Goal: Contribute content: Contribute content

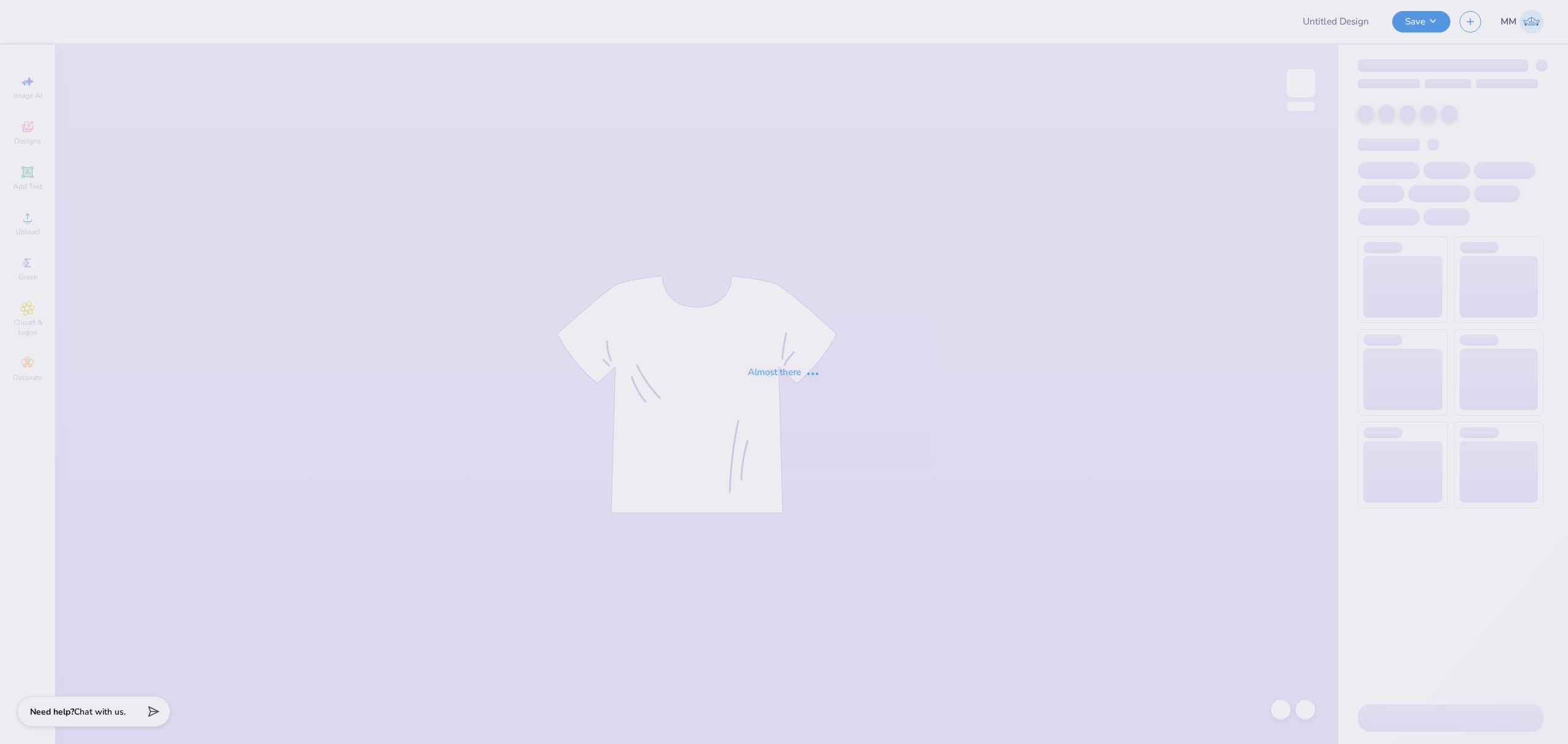
type input "Sweat Sets for Panhell!"
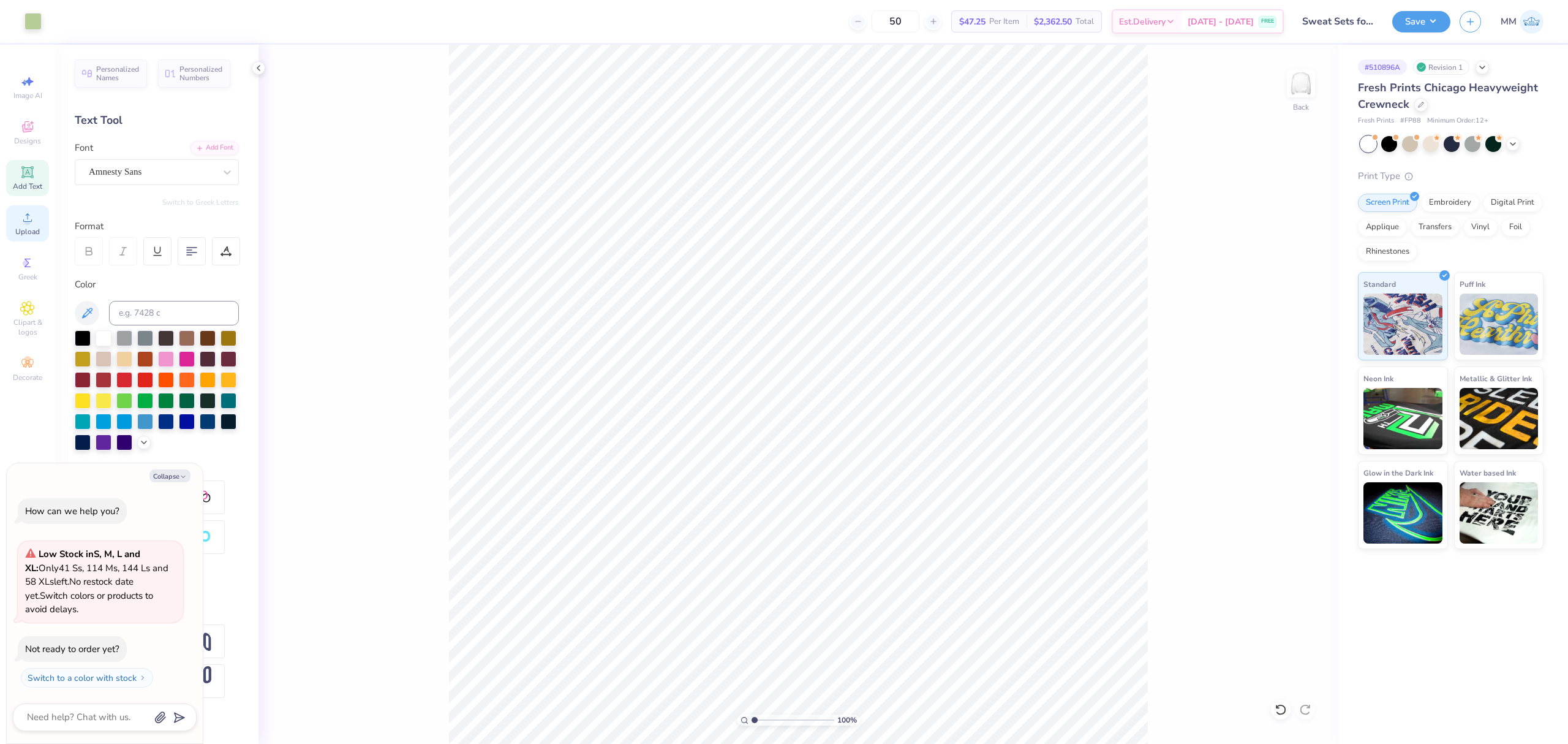
click at [18, 226] on div "Upload" at bounding box center [27, 223] width 43 height 36
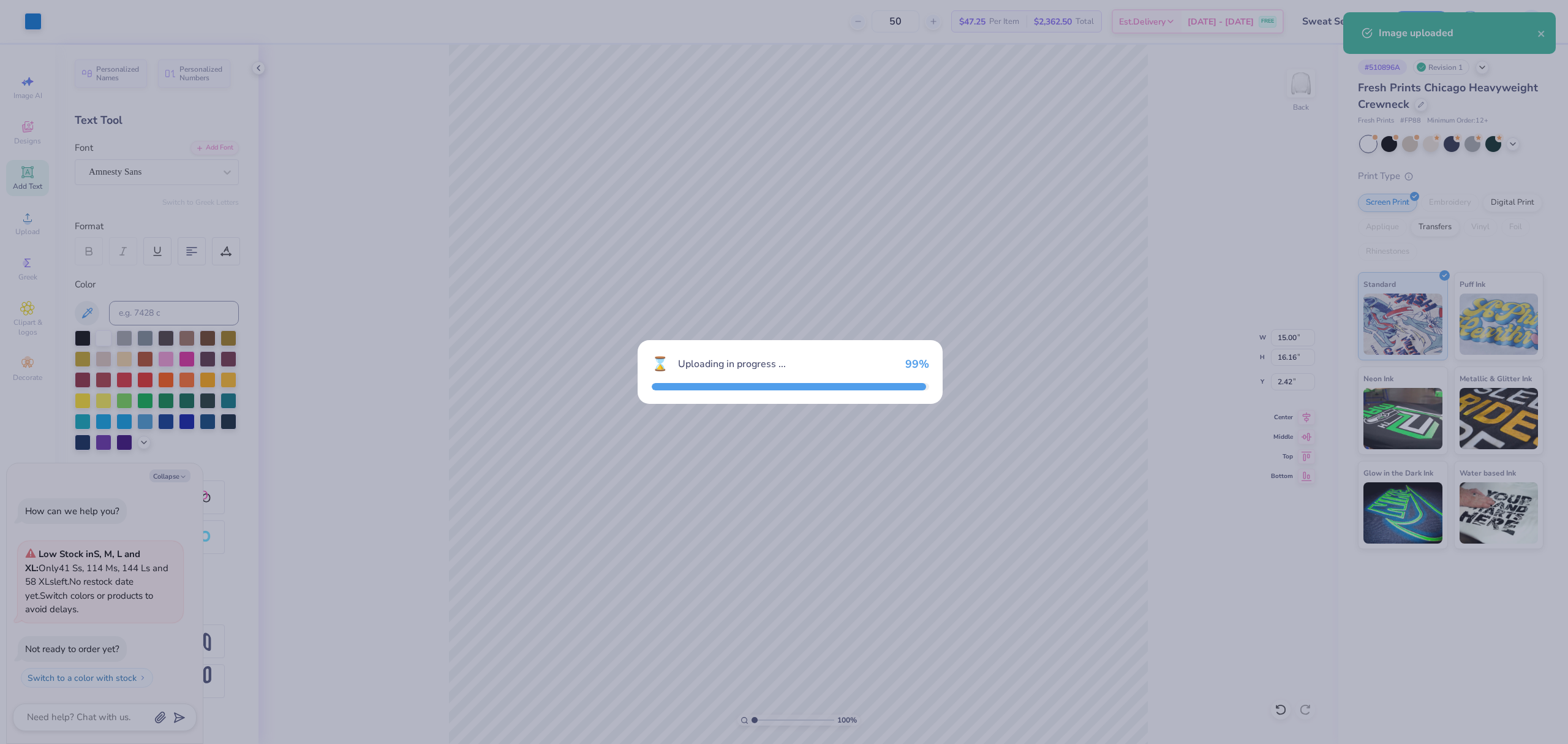
type textarea "x"
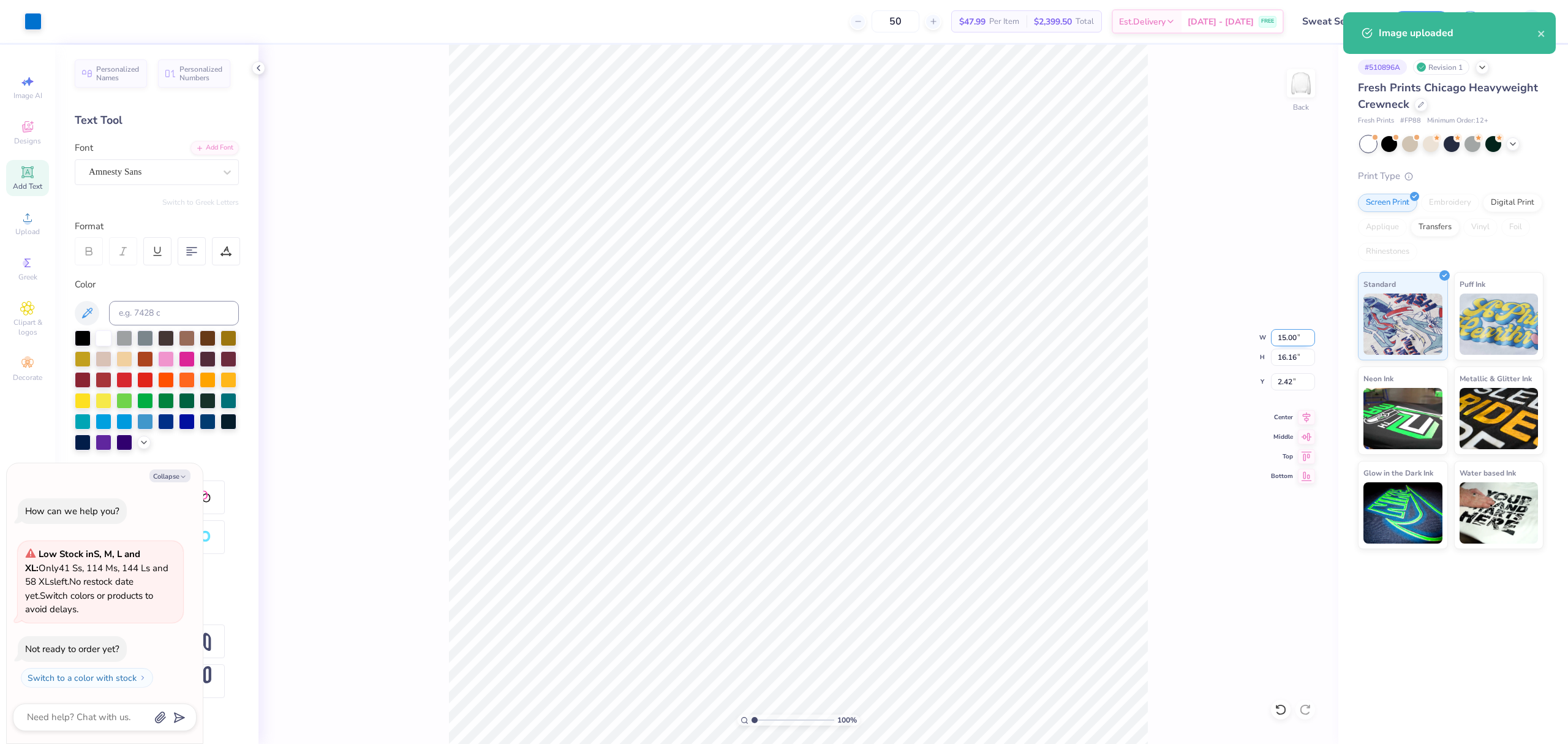
click at [1284, 332] on input "15.00" at bounding box center [1293, 338] width 44 height 17
type input "12"
type textarea "x"
type input "12.00"
type input "12.93"
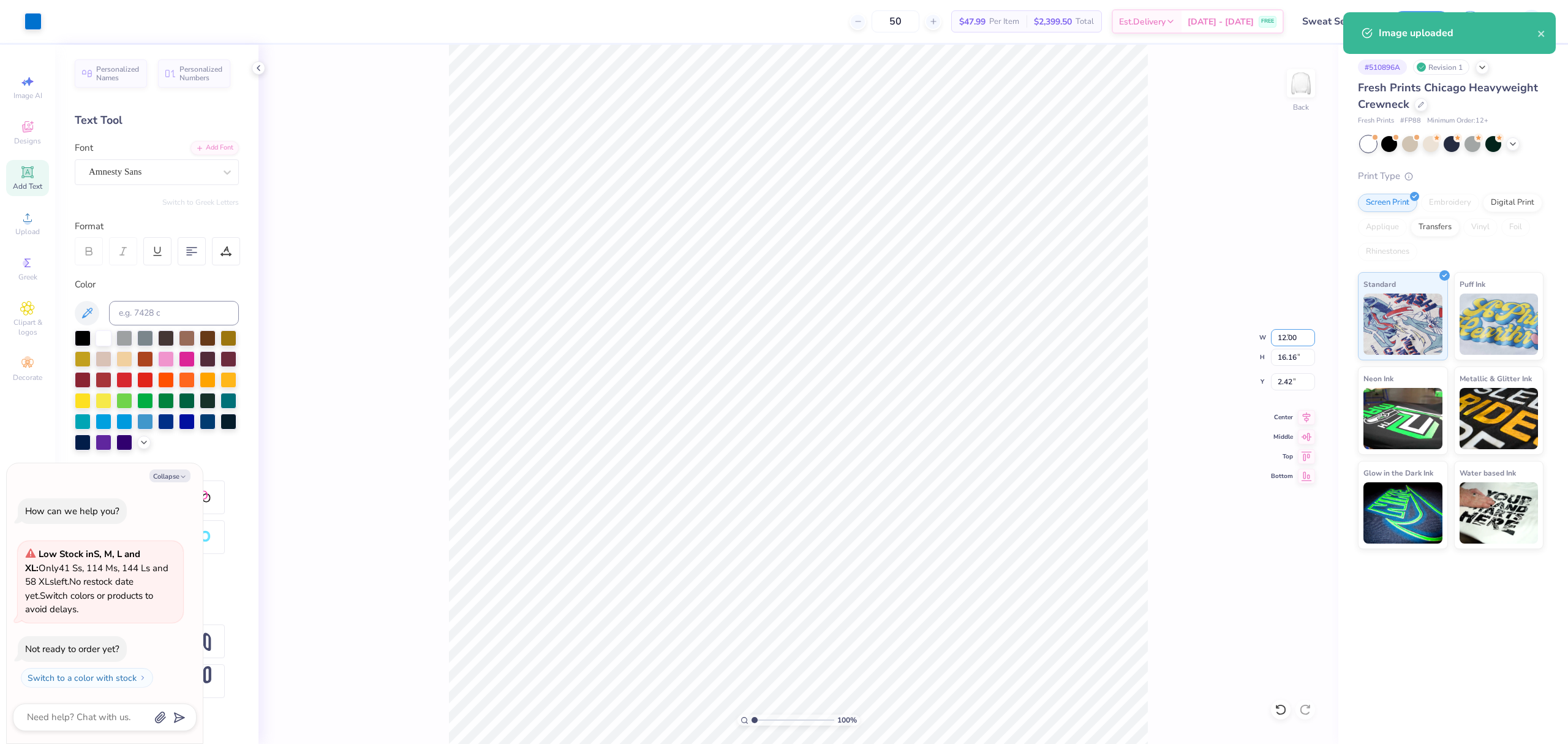
type input "4.04"
click at [1292, 334] on input "12.00" at bounding box center [1293, 338] width 44 height 17
type input "11"
type textarea "x"
type input "11.00"
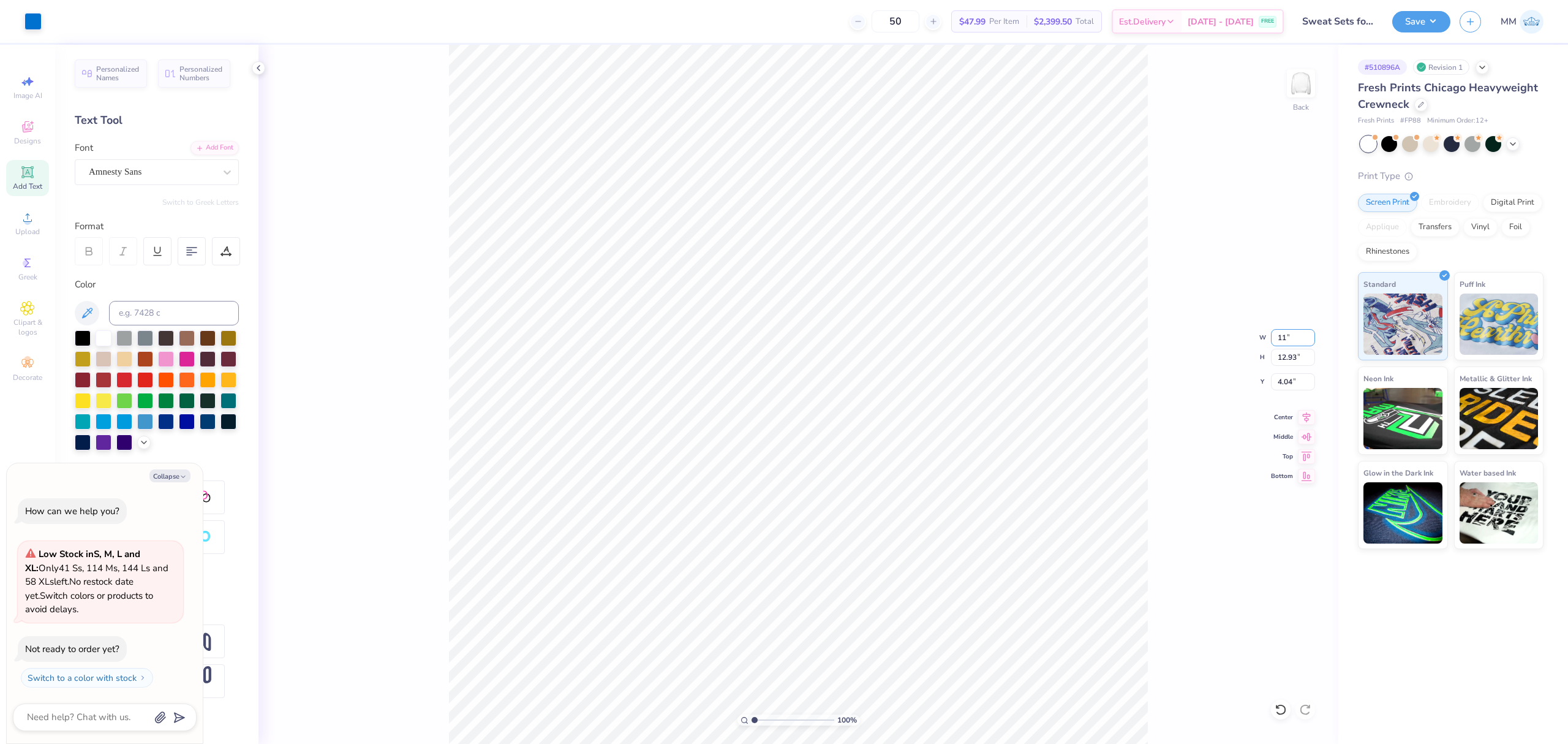
type input "11.85"
click at [1288, 386] on input "4.58" at bounding box center [1293, 382] width 44 height 17
type input "3"
type input "2"
type textarea "x"
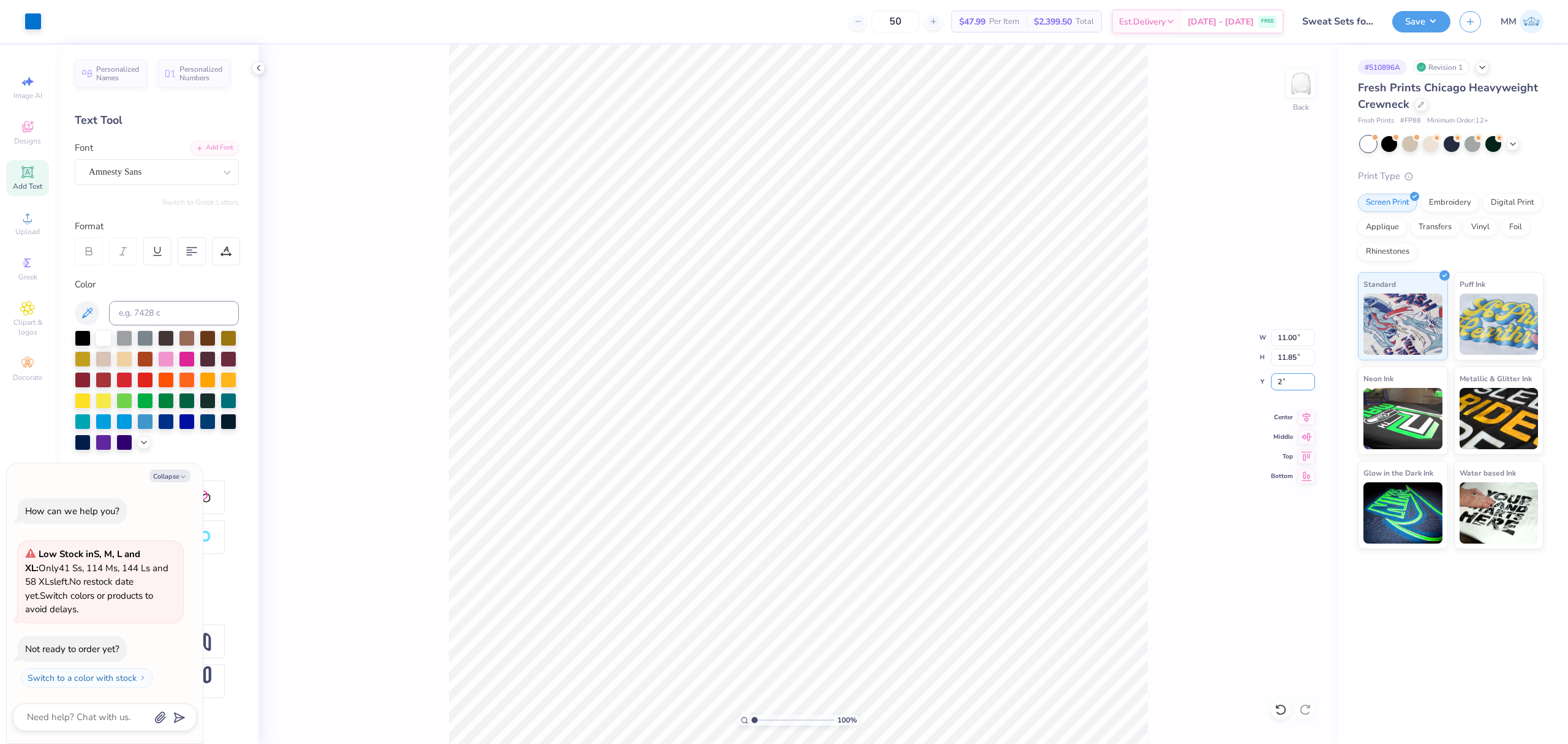
type input "2.00"
click at [1409, 13] on button "Save" at bounding box center [1421, 20] width 58 height 21
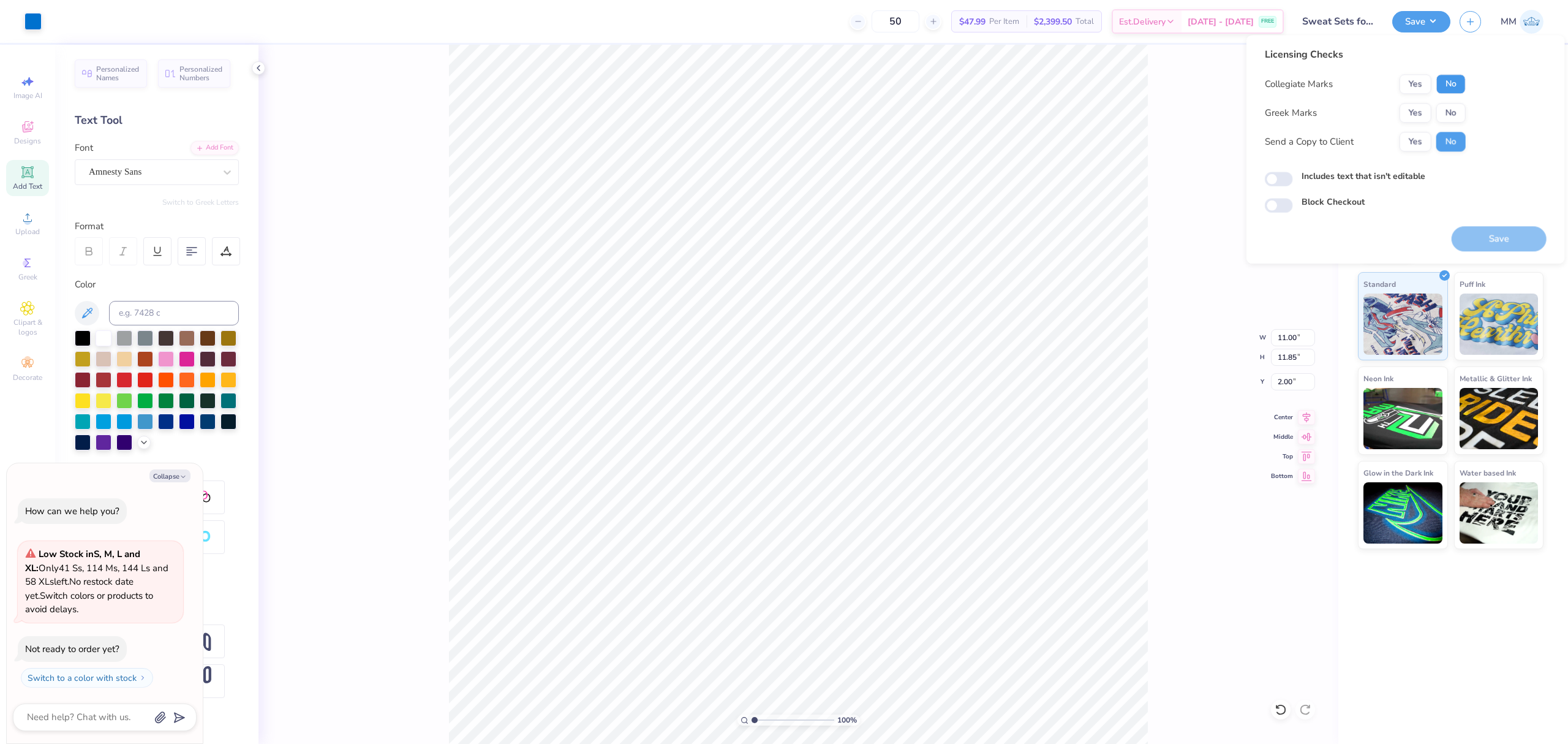
click at [1445, 84] on button "No" at bounding box center [1451, 83] width 29 height 19
click at [1422, 108] on button "Yes" at bounding box center [1416, 113] width 32 height 19
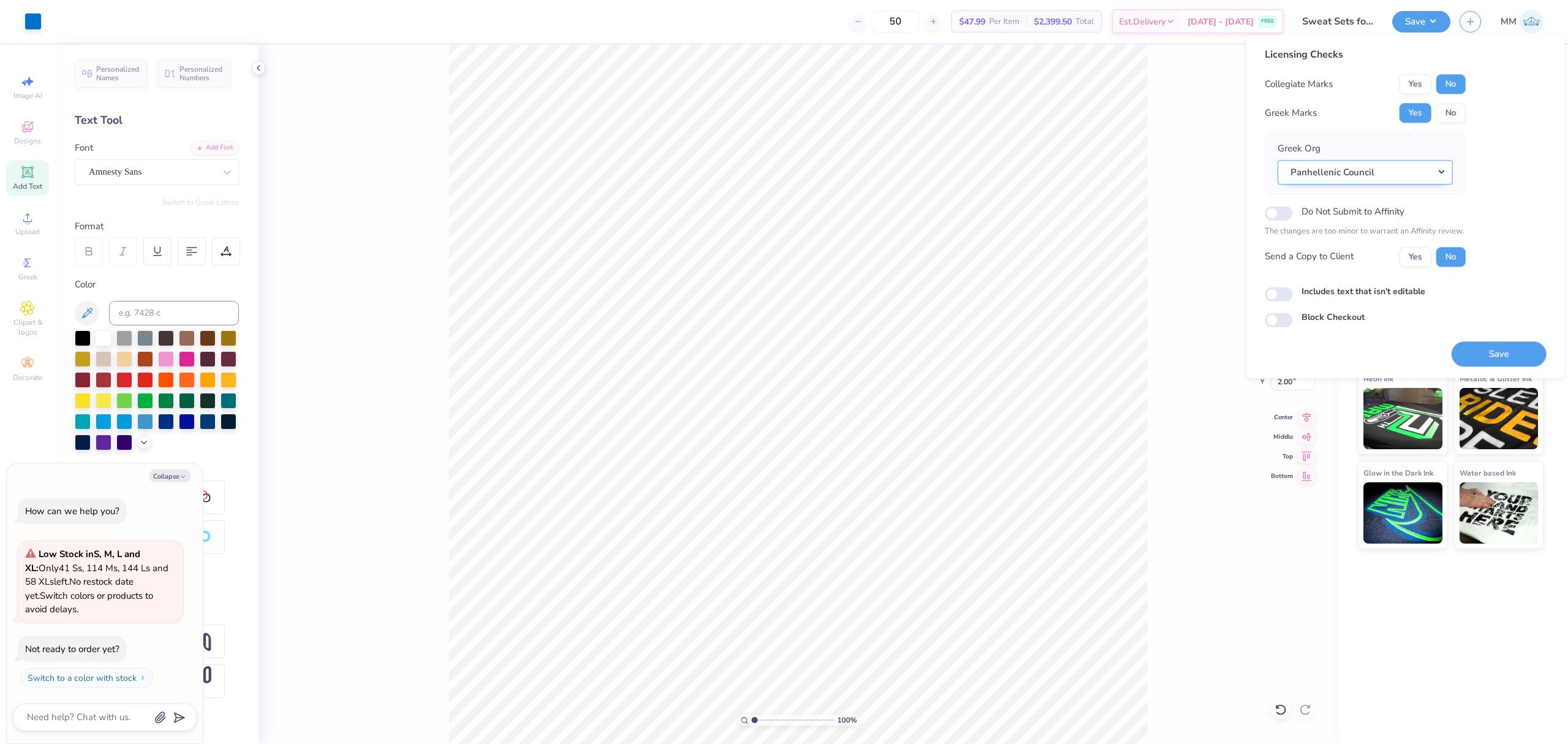
click at [1404, 172] on button "Panhellenic Council" at bounding box center [1365, 173] width 175 height 25
click at [1450, 104] on button "No" at bounding box center [1451, 113] width 29 height 19
type textarea "x"
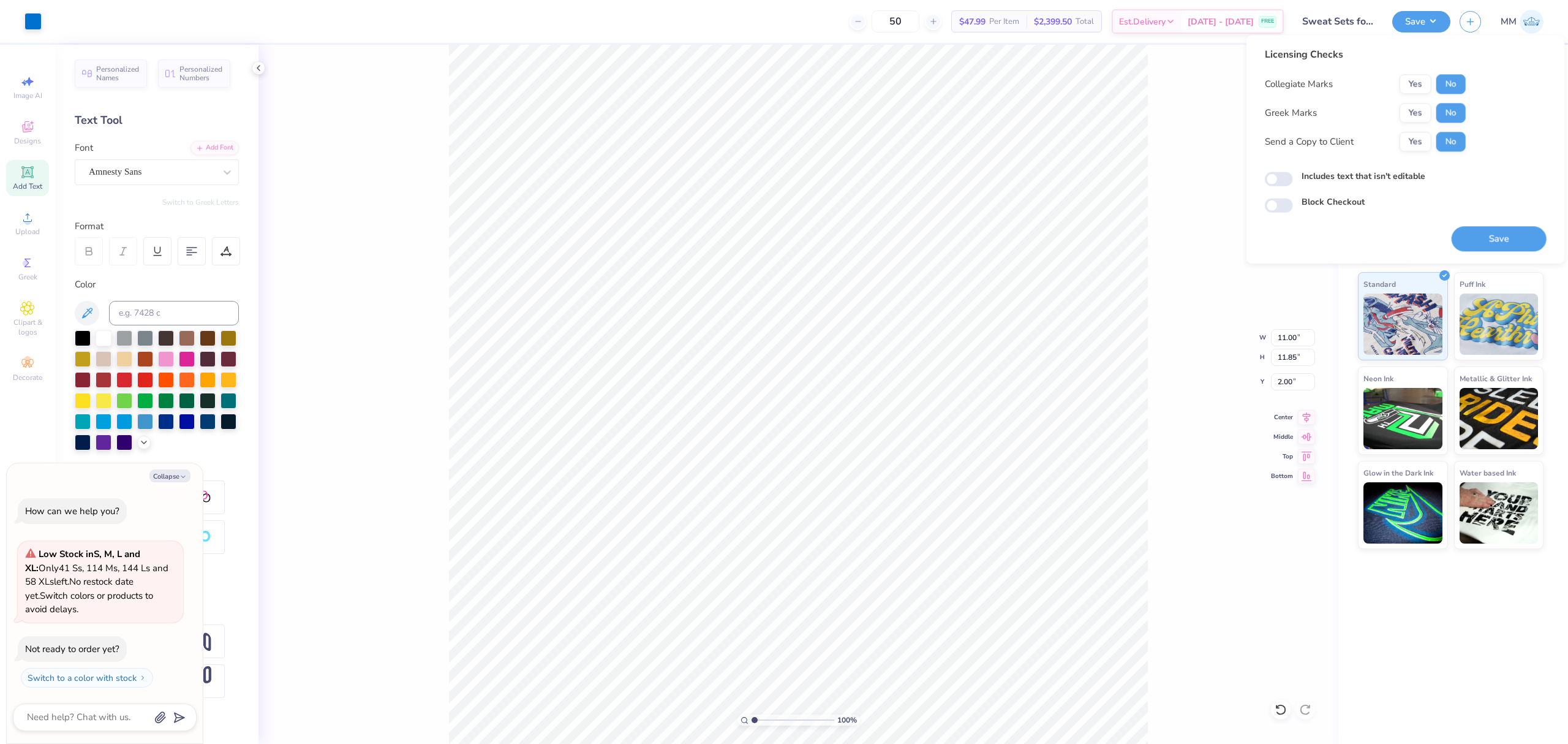
click at [1356, 178] on label "Includes text that isn't editable" at bounding box center [1364, 176] width 124 height 13
click at [1293, 178] on input "Includes text that isn't editable" at bounding box center [1279, 179] width 28 height 15
checkbox input "true"
click at [1472, 238] on button "Save" at bounding box center [1499, 238] width 95 height 25
type textarea "x"
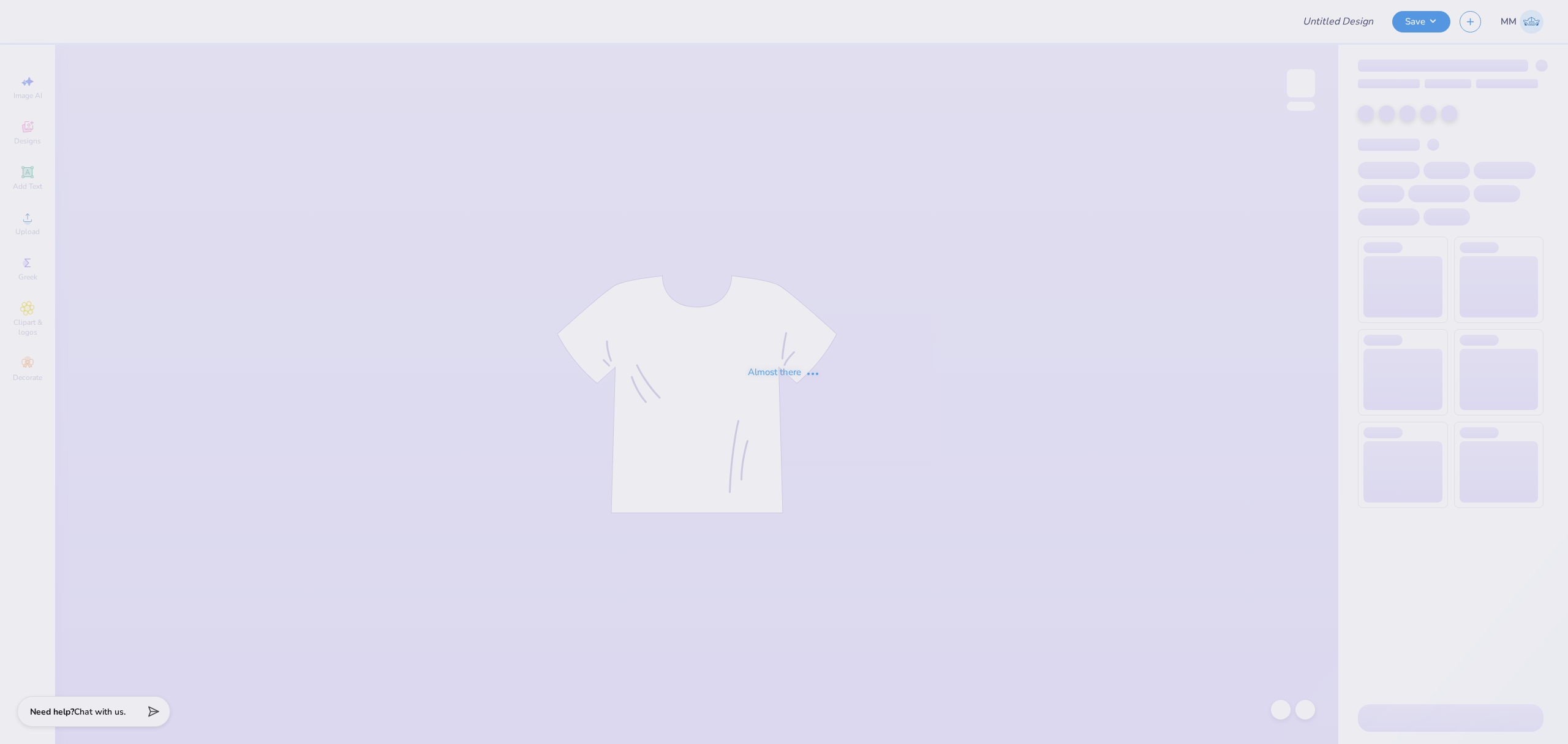
type input "Sweat Sets for Panhell!"
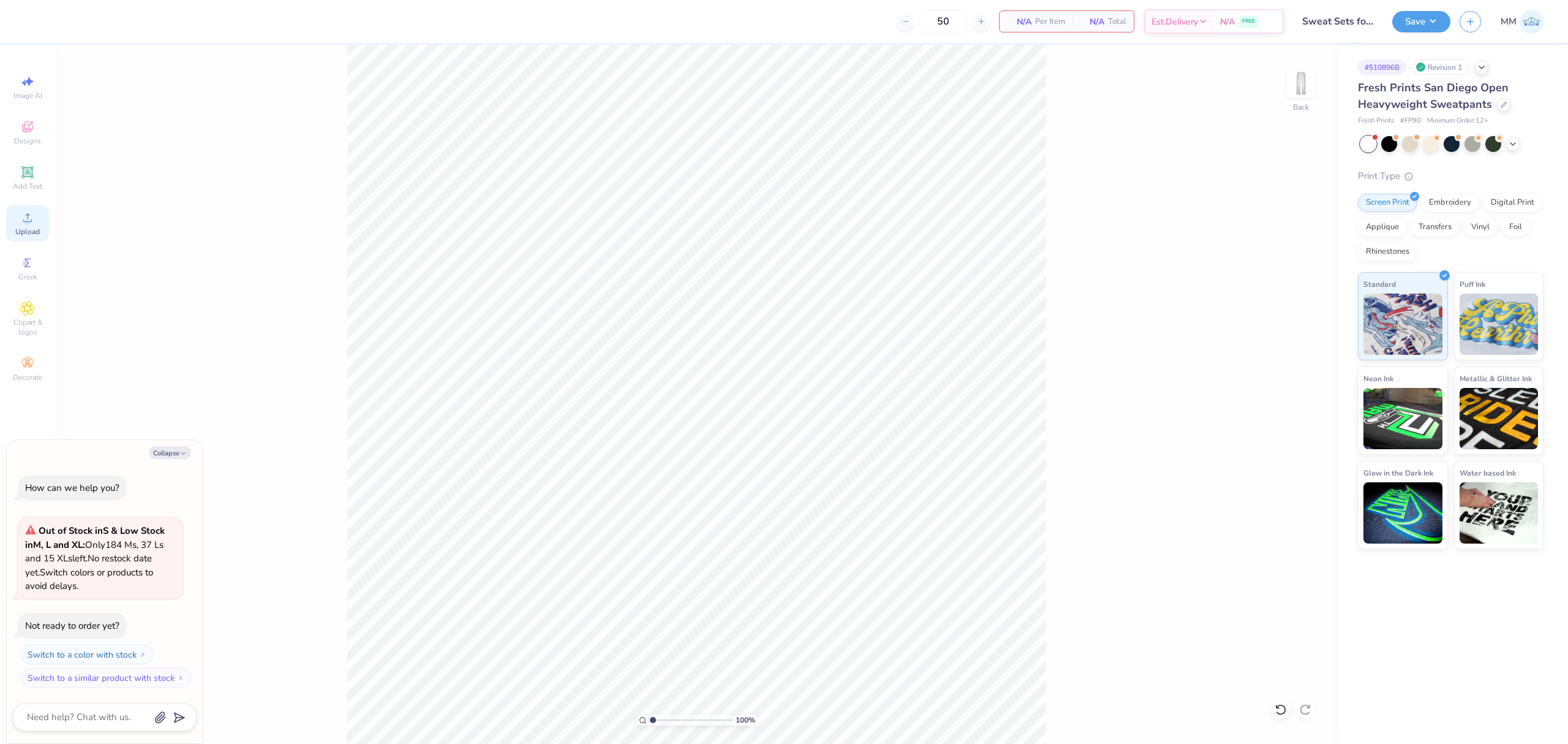
click at [28, 231] on span "Upload" at bounding box center [27, 231] width 25 height 10
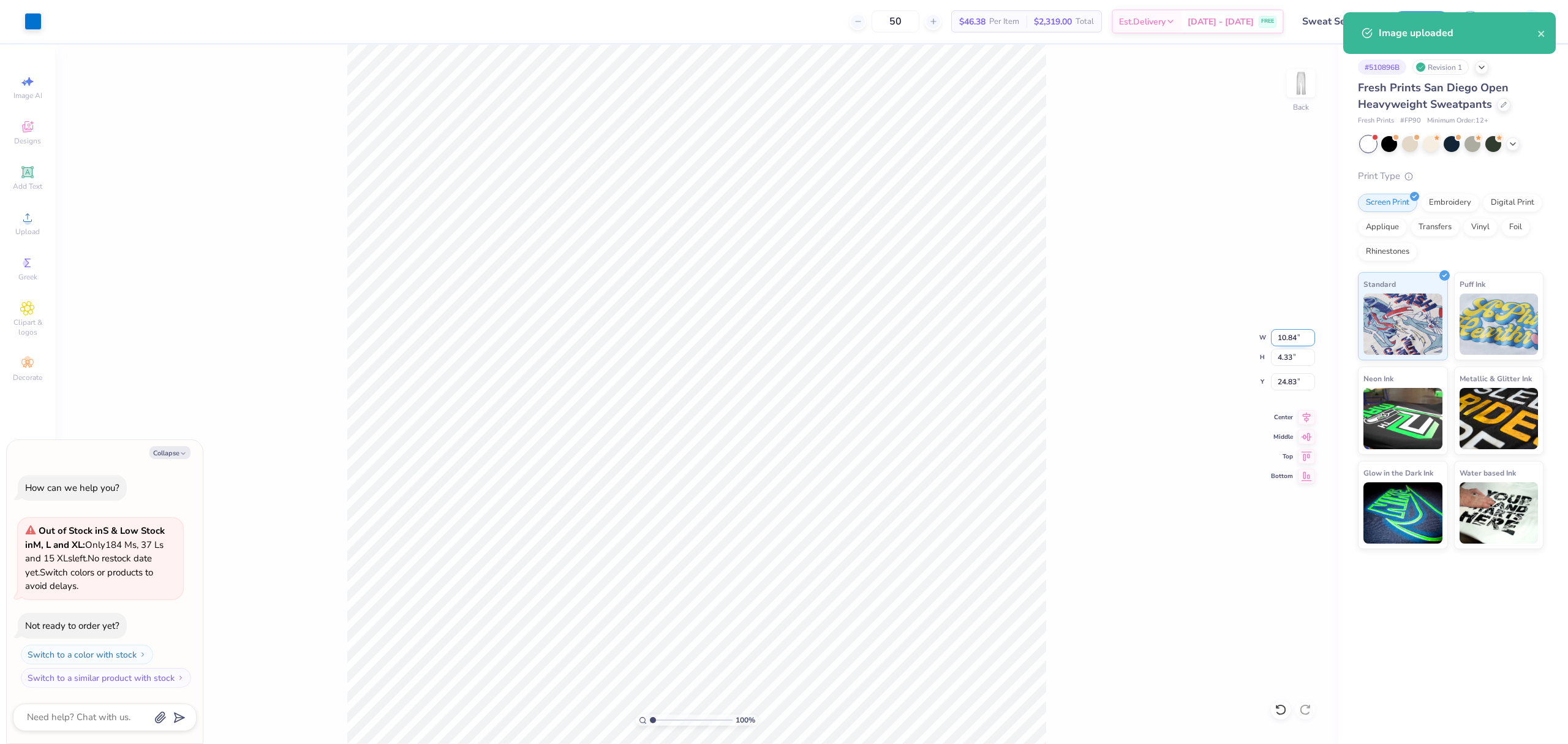
click at [1282, 337] on input "10.84" at bounding box center [1293, 338] width 44 height 17
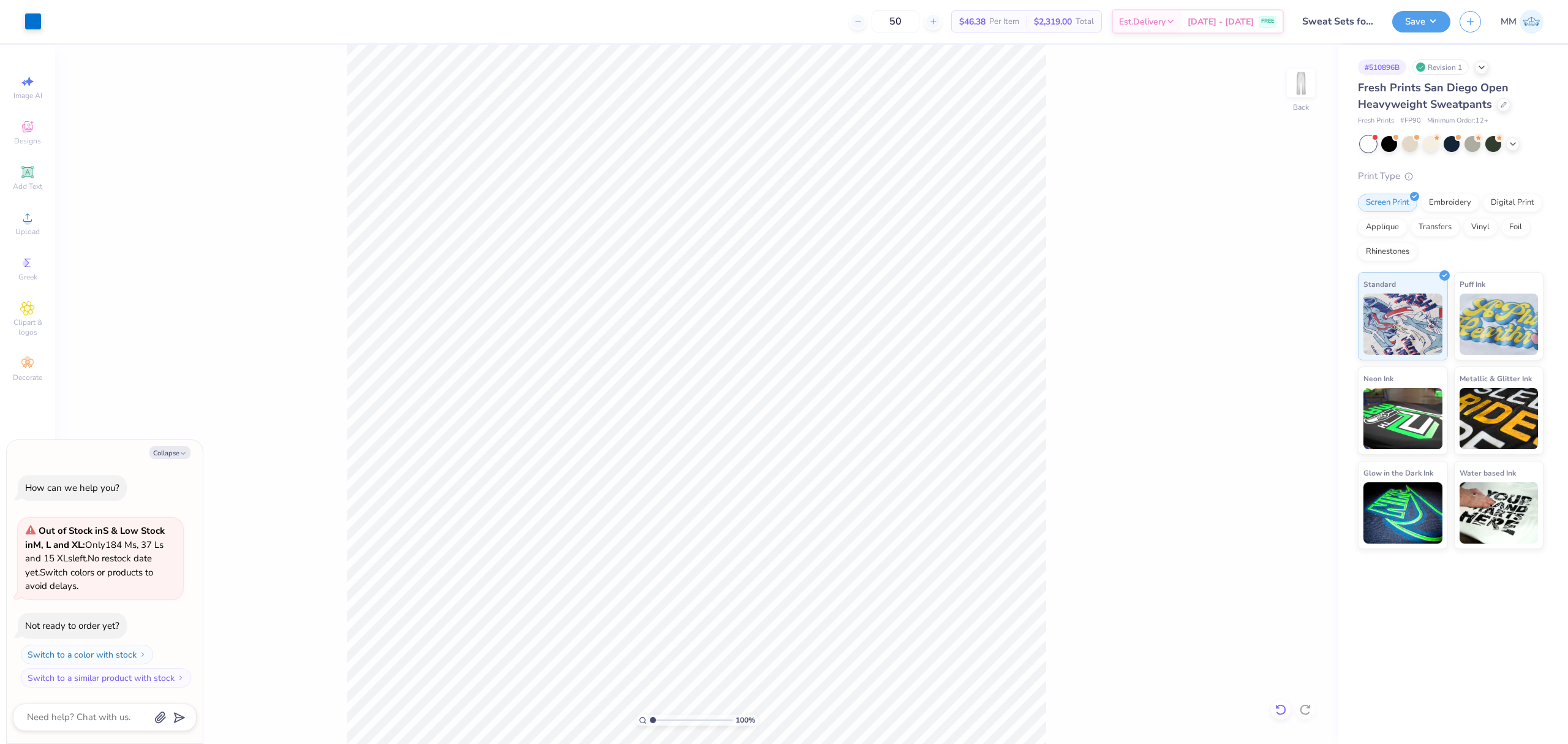
click at [1275, 711] on icon at bounding box center [1280, 709] width 12 height 12
click at [23, 234] on span "Upload" at bounding box center [27, 231] width 25 height 10
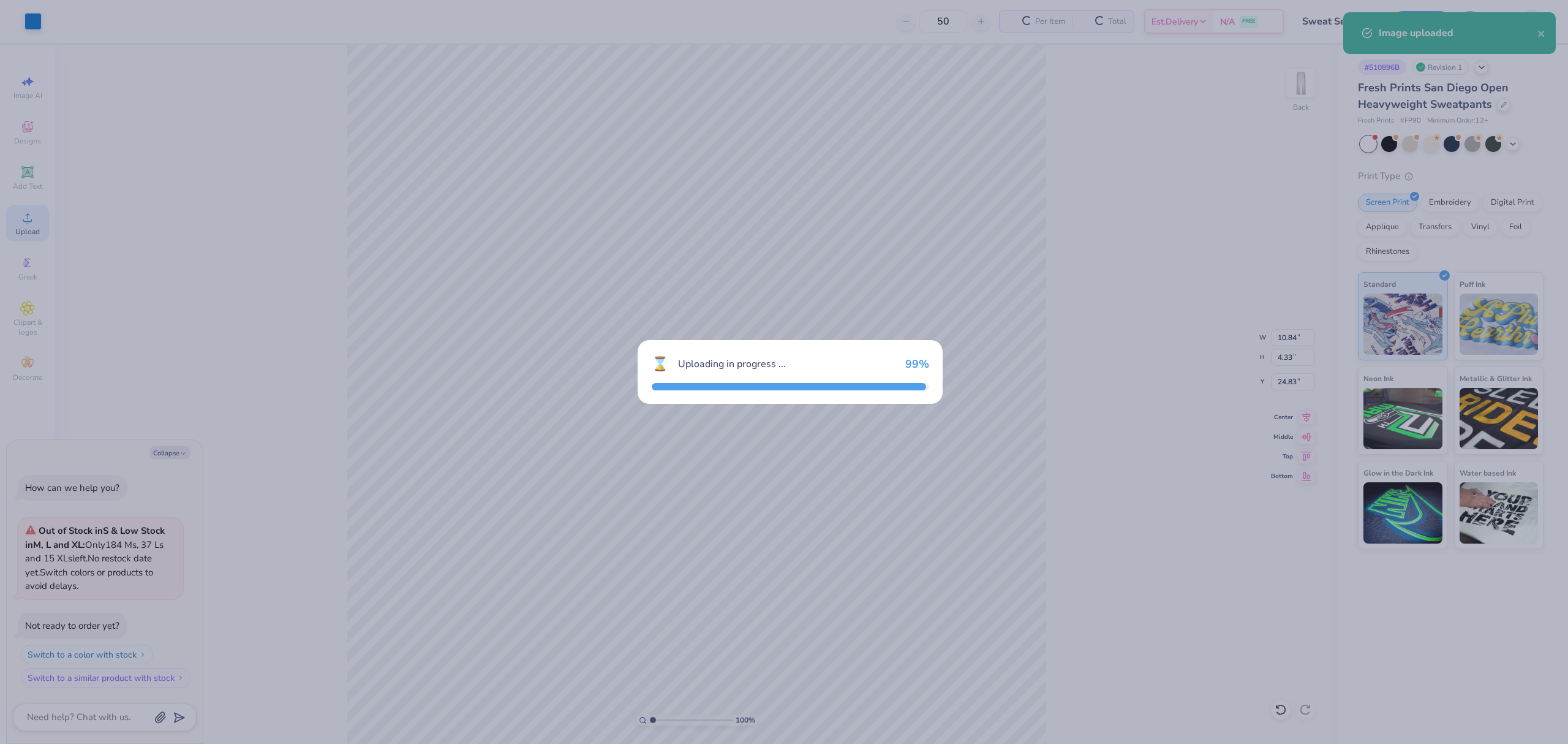
type textarea "x"
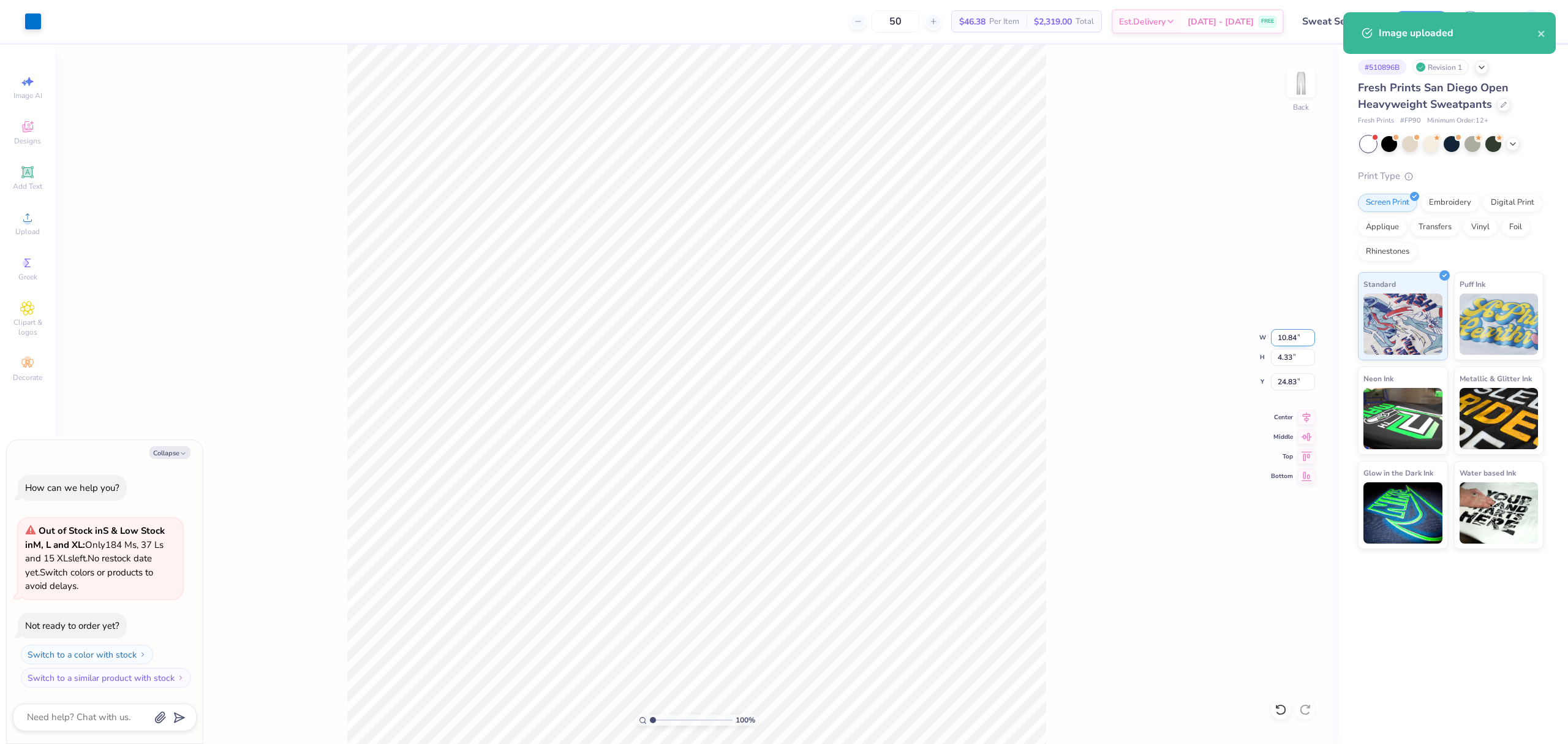
click at [1284, 336] on input "10.84" at bounding box center [1293, 338] width 44 height 17
type input "5"
type textarea "x"
type input "5.00"
type input "2.00"
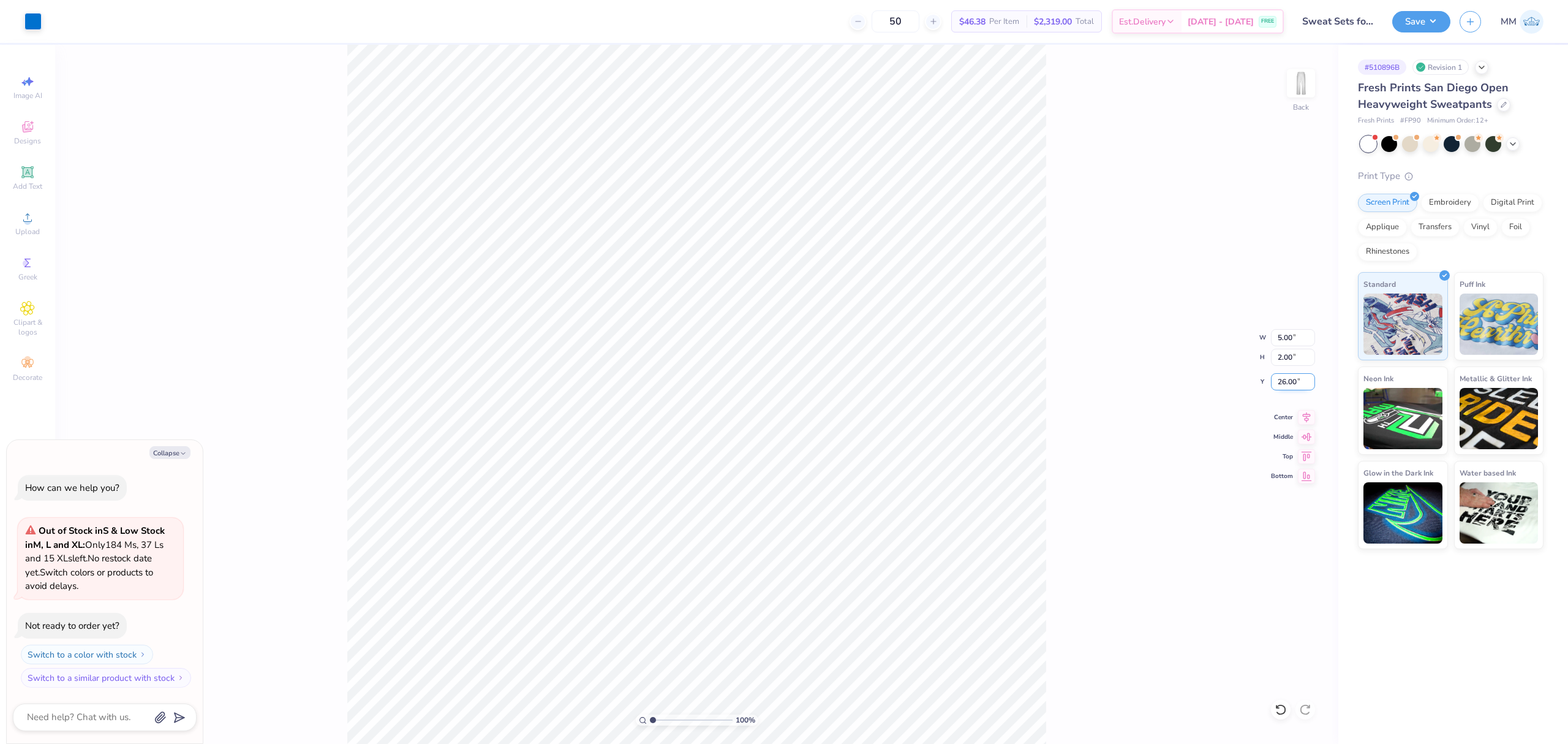
click at [1294, 386] on input "26.00" at bounding box center [1293, 382] width 44 height 17
type input "4"
type textarea "x"
type input "4.00"
click at [1301, 417] on icon at bounding box center [1306, 416] width 17 height 15
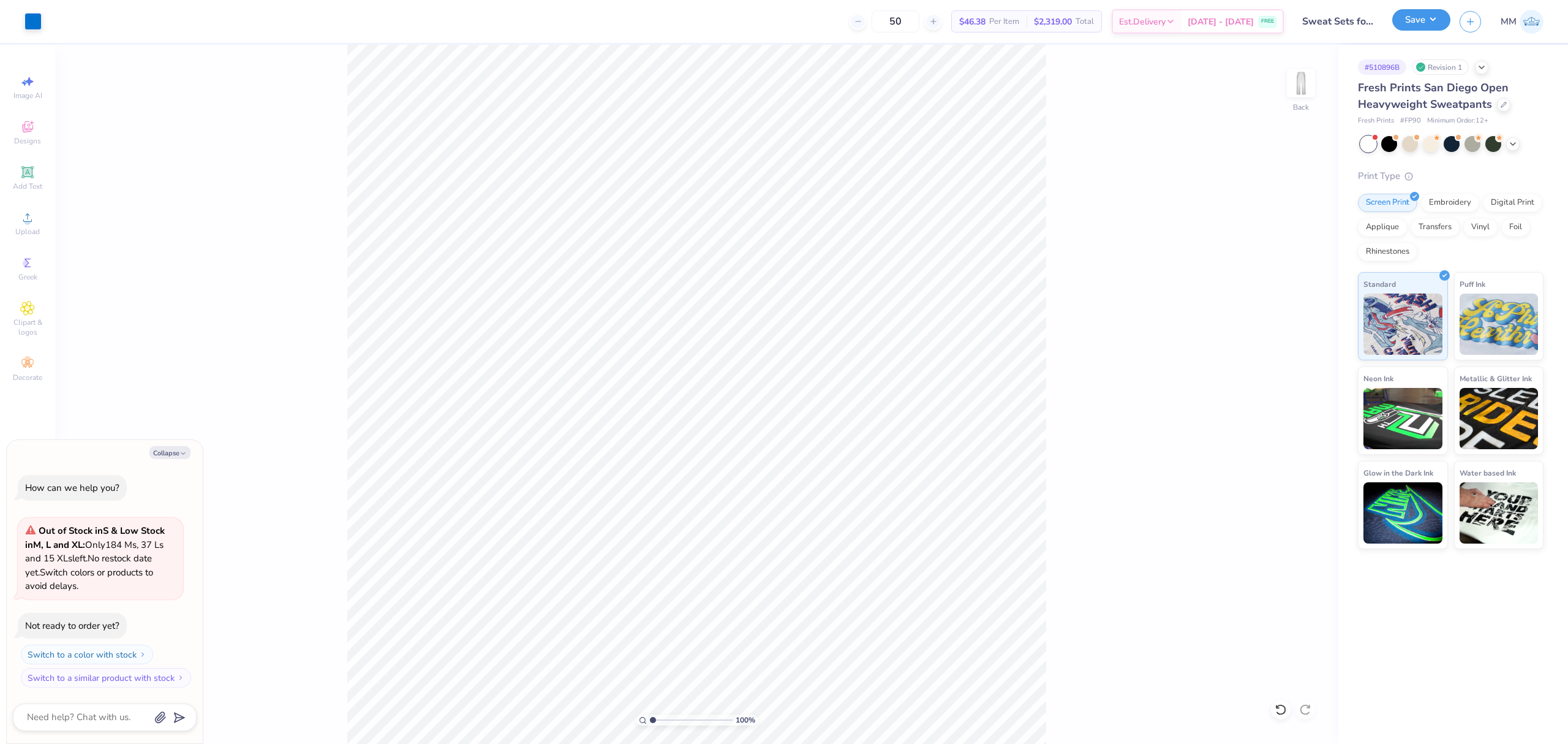
click at [1417, 25] on button "Save" at bounding box center [1421, 20] width 58 height 21
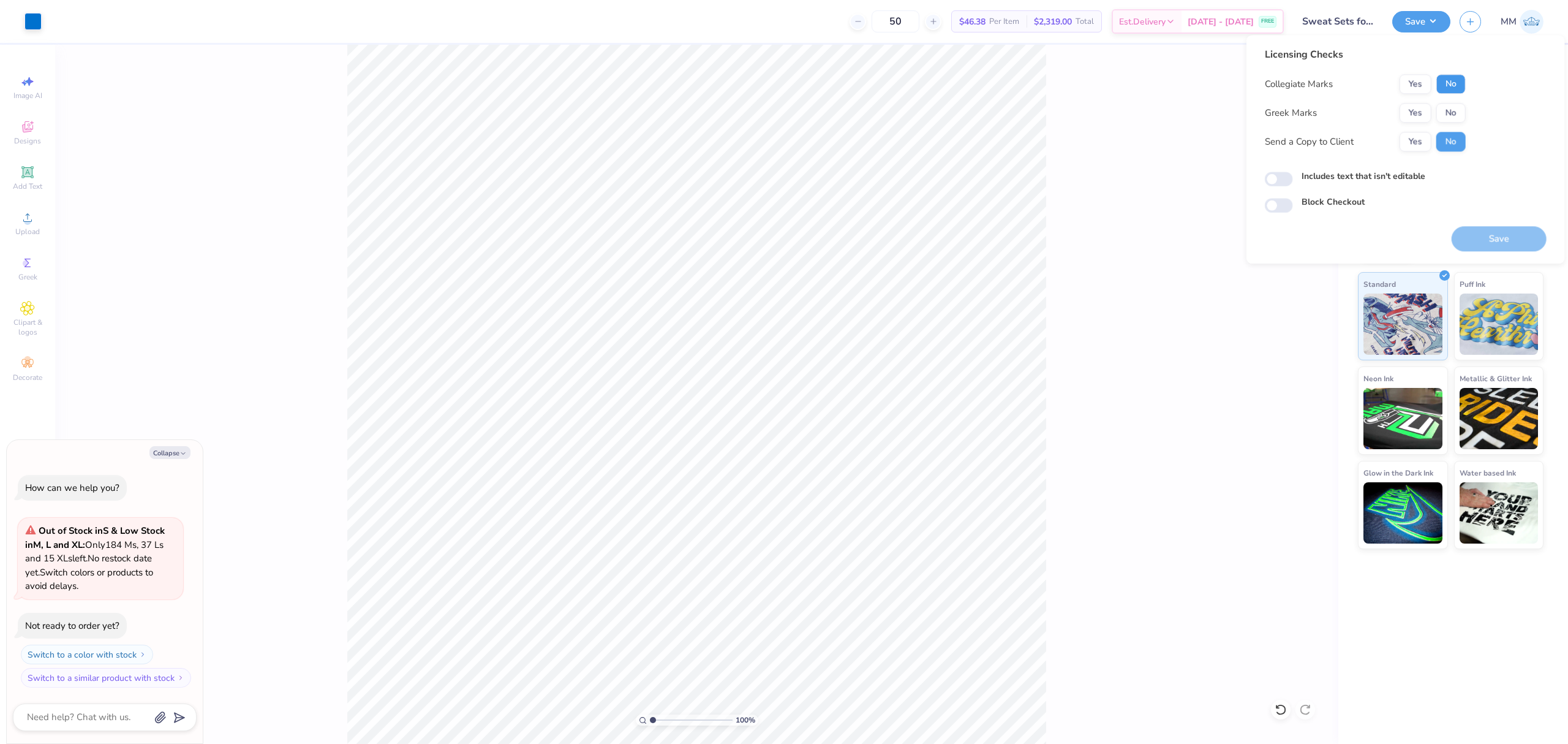
click at [1448, 82] on button "No" at bounding box center [1451, 83] width 29 height 19
click at [1451, 108] on button "No" at bounding box center [1451, 113] width 29 height 19
type textarea "x"
click at [1403, 175] on label "Includes text that isn't editable" at bounding box center [1364, 176] width 124 height 13
click at [1293, 175] on input "Includes text that isn't editable" at bounding box center [1279, 179] width 28 height 15
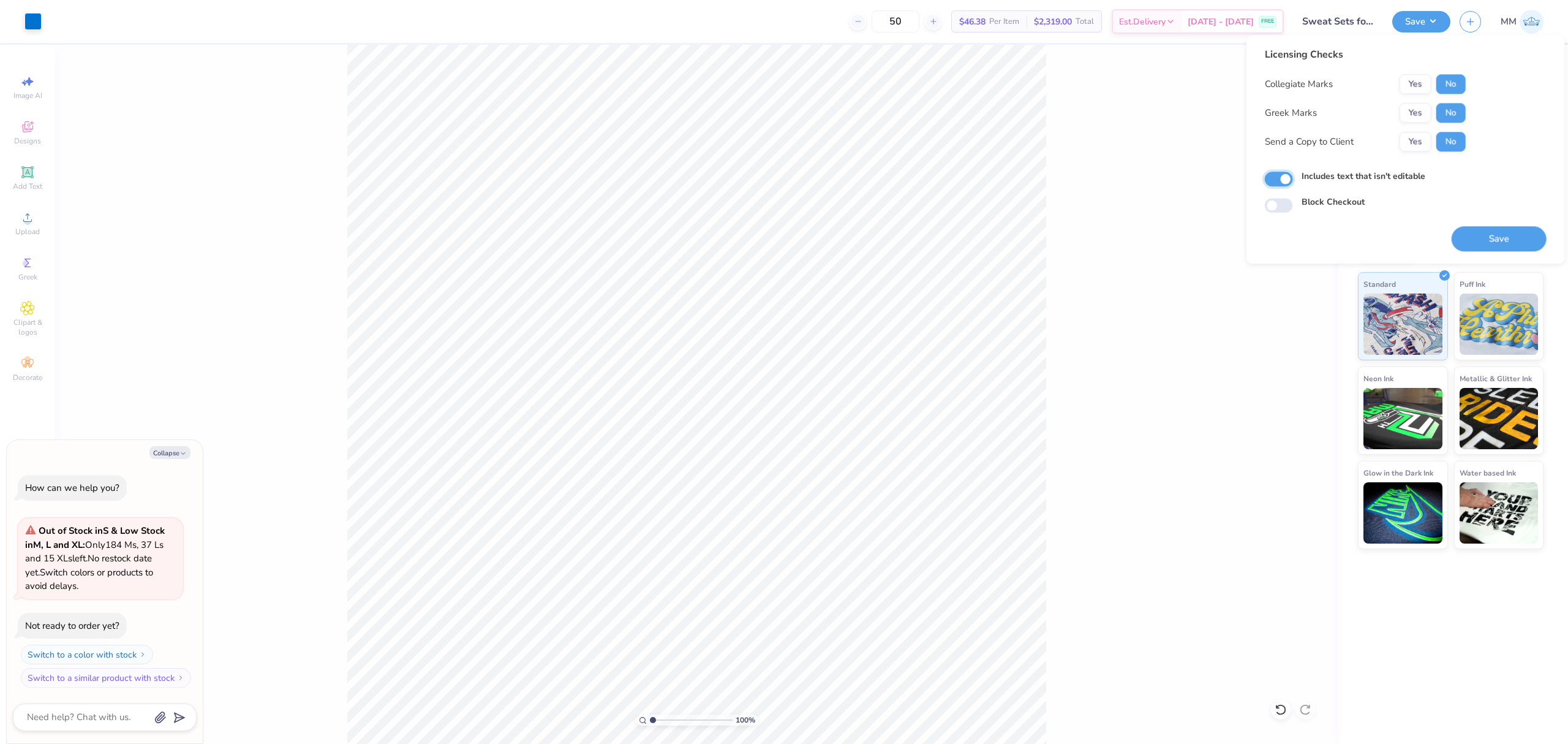
checkbox input "true"
click at [1469, 228] on button "Save" at bounding box center [1499, 238] width 95 height 25
type textarea "x"
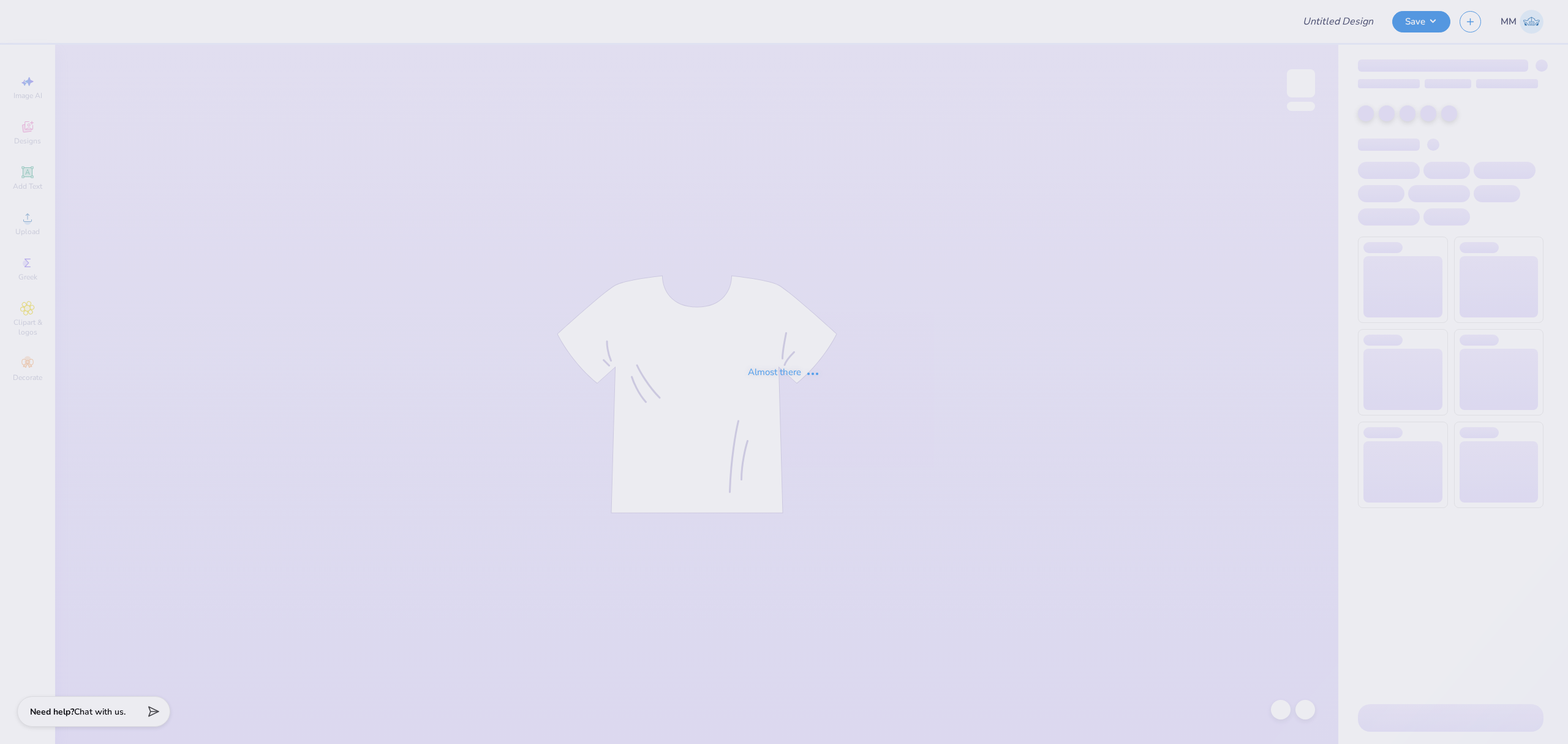
type input "Sweat Sets for Panhell!"
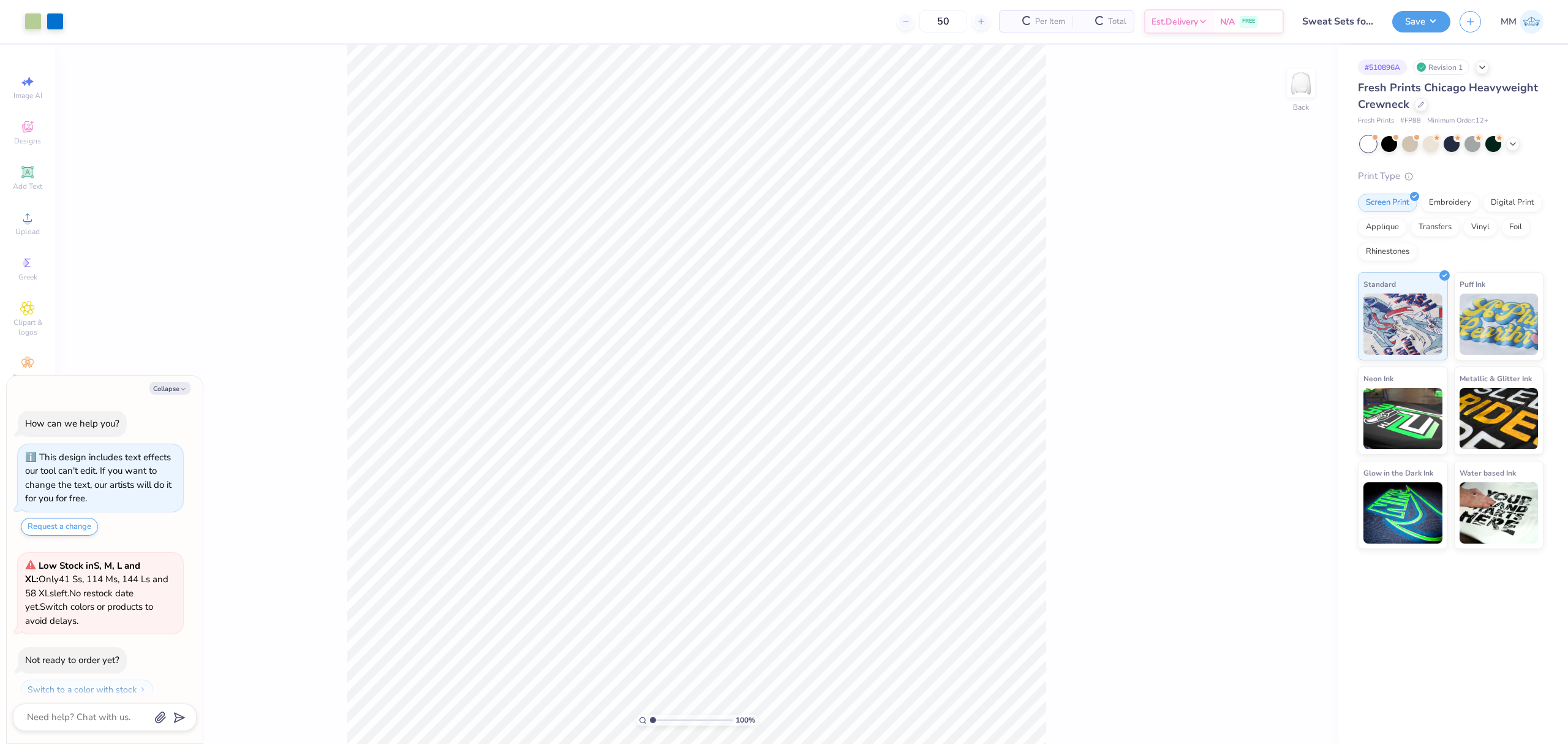
scroll to position [11, 0]
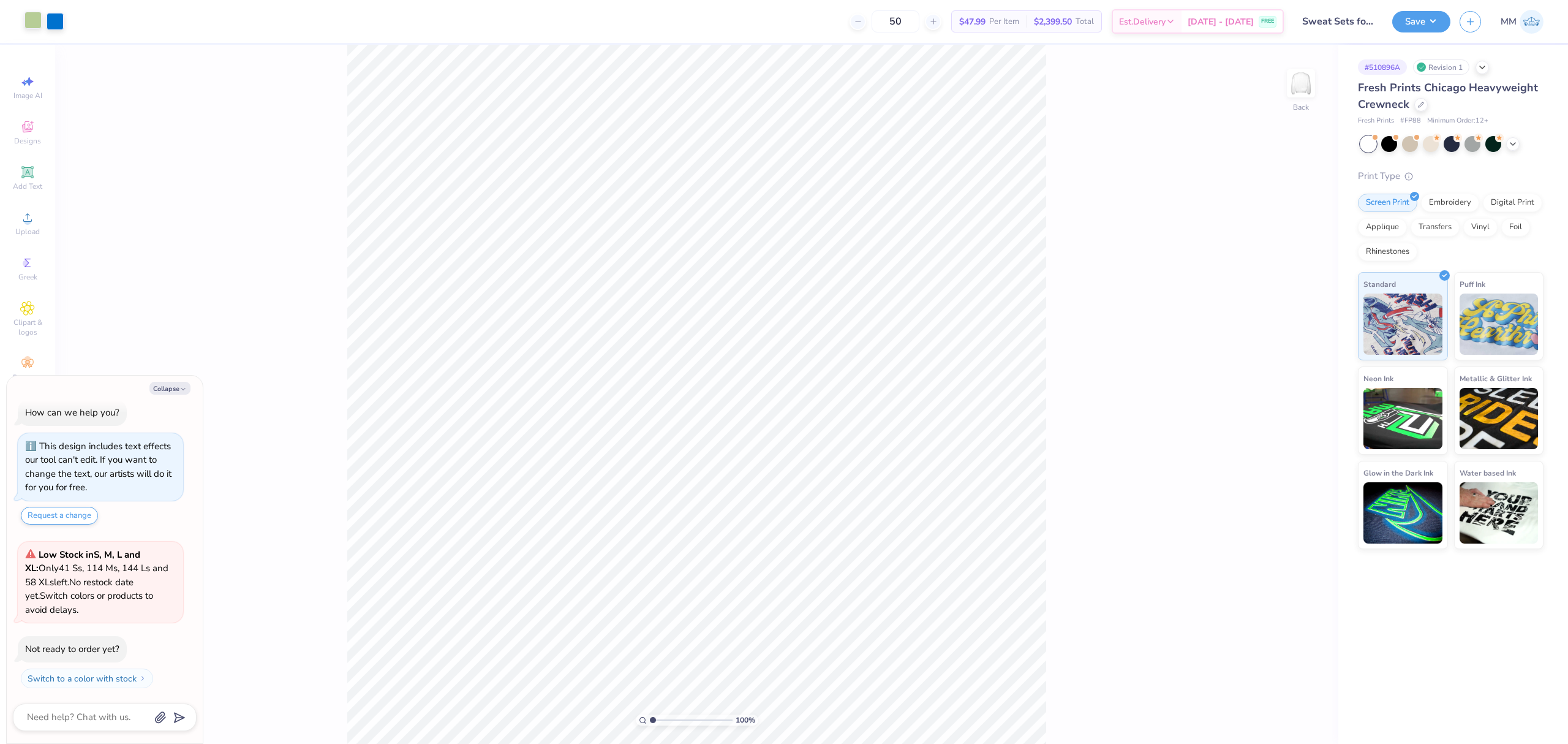
click at [35, 23] on div at bounding box center [33, 20] width 17 height 17
click at [1193, 707] on div "100 % Back" at bounding box center [798, 394] width 1080 height 699
click at [862, 420] on li "Cut" at bounding box center [879, 414] width 96 height 25
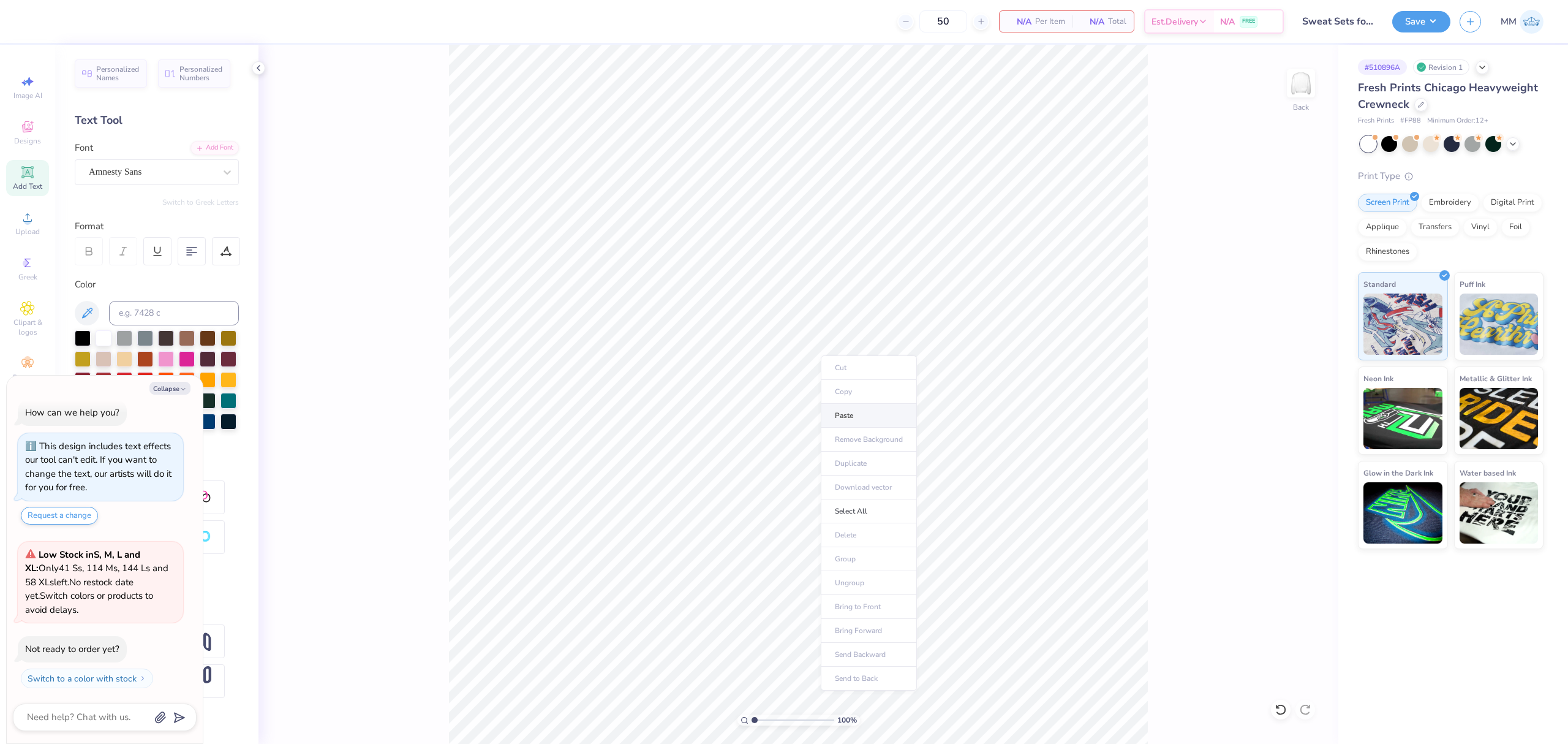
click at [844, 415] on li "Paste" at bounding box center [869, 416] width 96 height 24
click at [1282, 391] on div "100 % Back W 11.00 11.00 " H 11.85 11.85 " Y 3.92 3.92 " Center Middle Top Bott…" at bounding box center [798, 394] width 1080 height 699
click at [1289, 383] on div "100 % Back W 11.00 H 11.85 Y 3.92 Center Middle Top Bottom" at bounding box center [798, 394] width 1080 height 699
type textarea "x"
click at [1287, 378] on input "3.92" at bounding box center [1293, 382] width 44 height 17
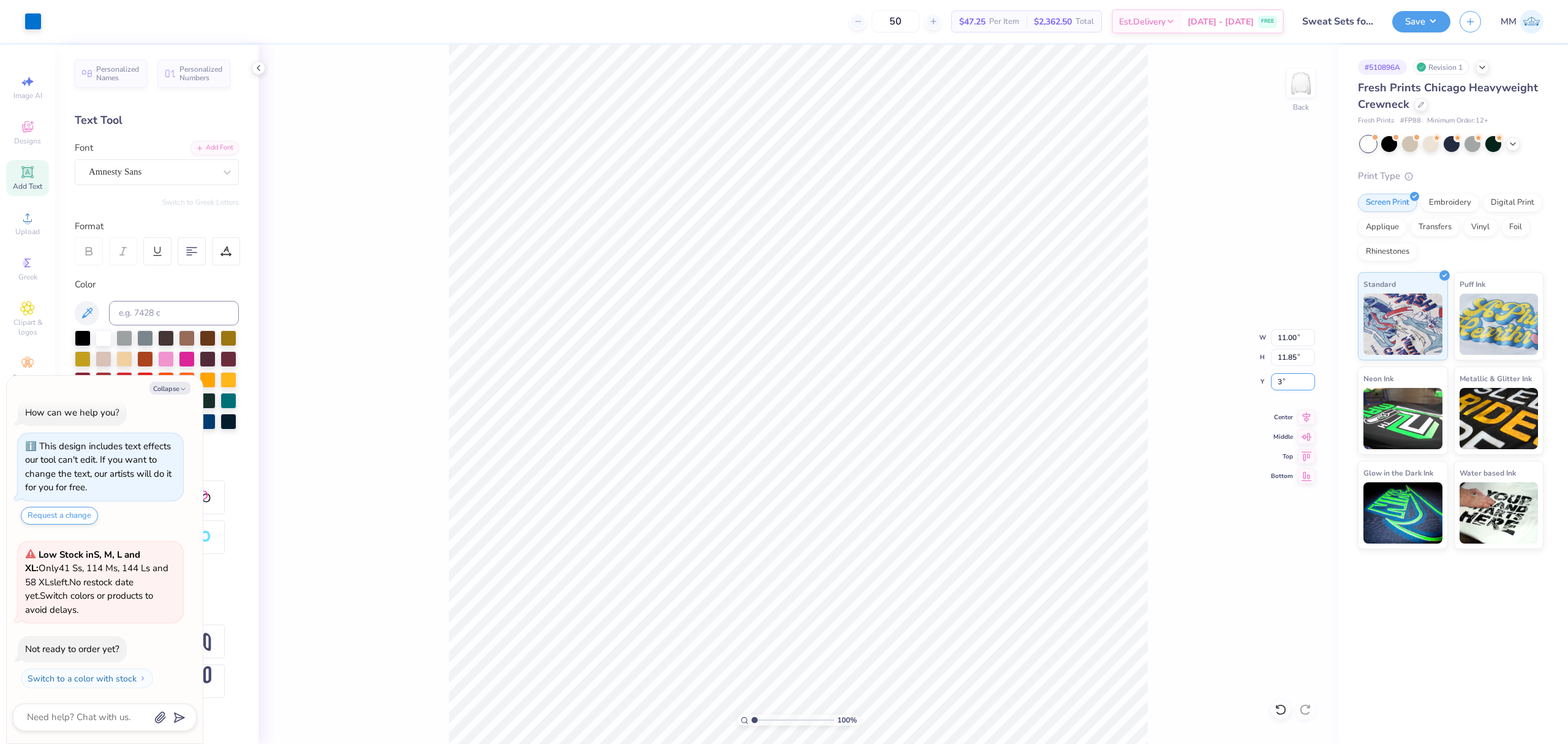
type input "3"
type textarea "x"
type input "3.00"
click at [1298, 416] on icon at bounding box center [1306, 416] width 17 height 15
click at [1291, 371] on div "100 % Back W 11.00 11.00 " H 11.85 11.85 " Y 3.00 3.00 " Center Middle Top Bott…" at bounding box center [798, 394] width 1080 height 699
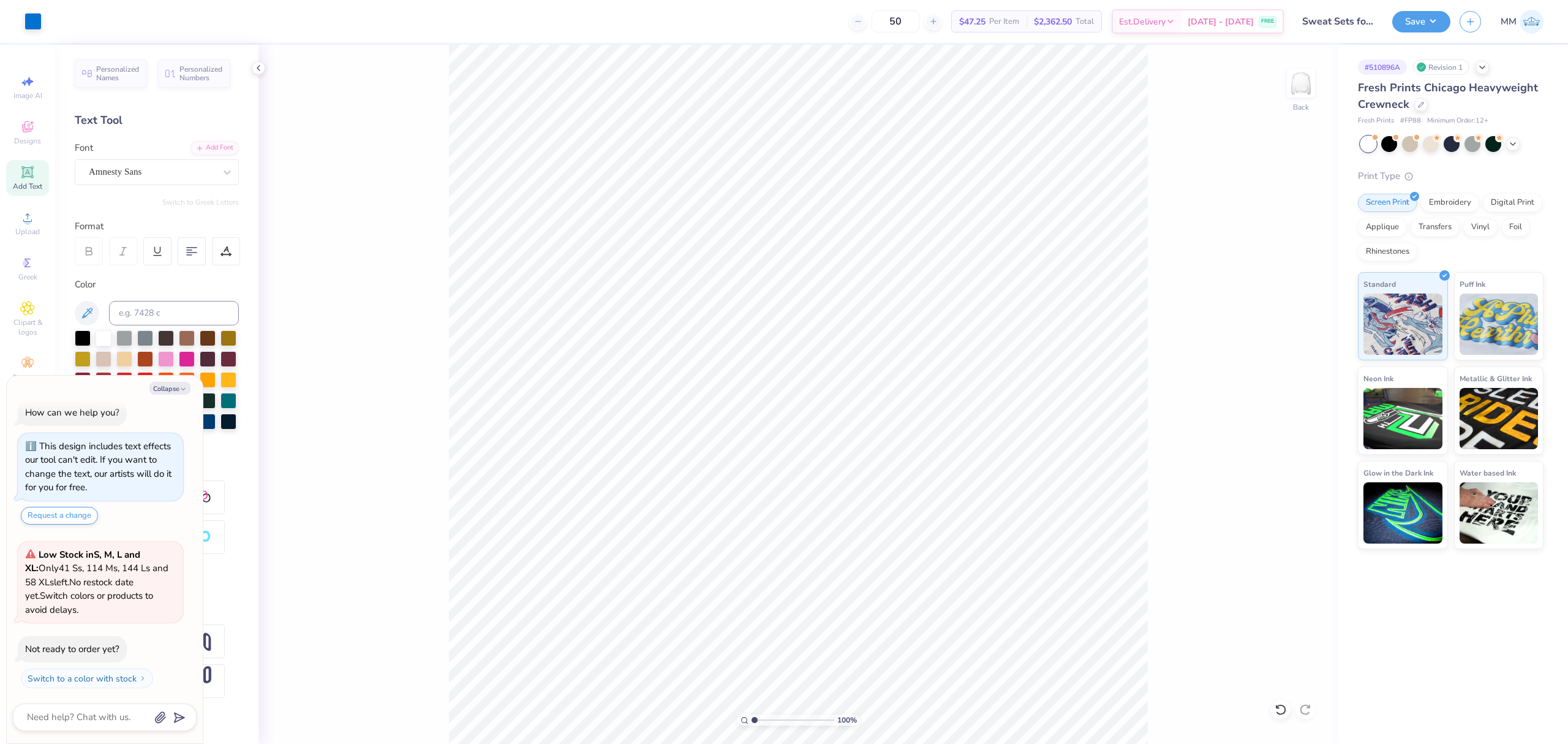
type textarea "x"
click at [1282, 381] on input "3.00" at bounding box center [1293, 382] width 44 height 17
type input "2"
type textarea "x"
type input "2.00"
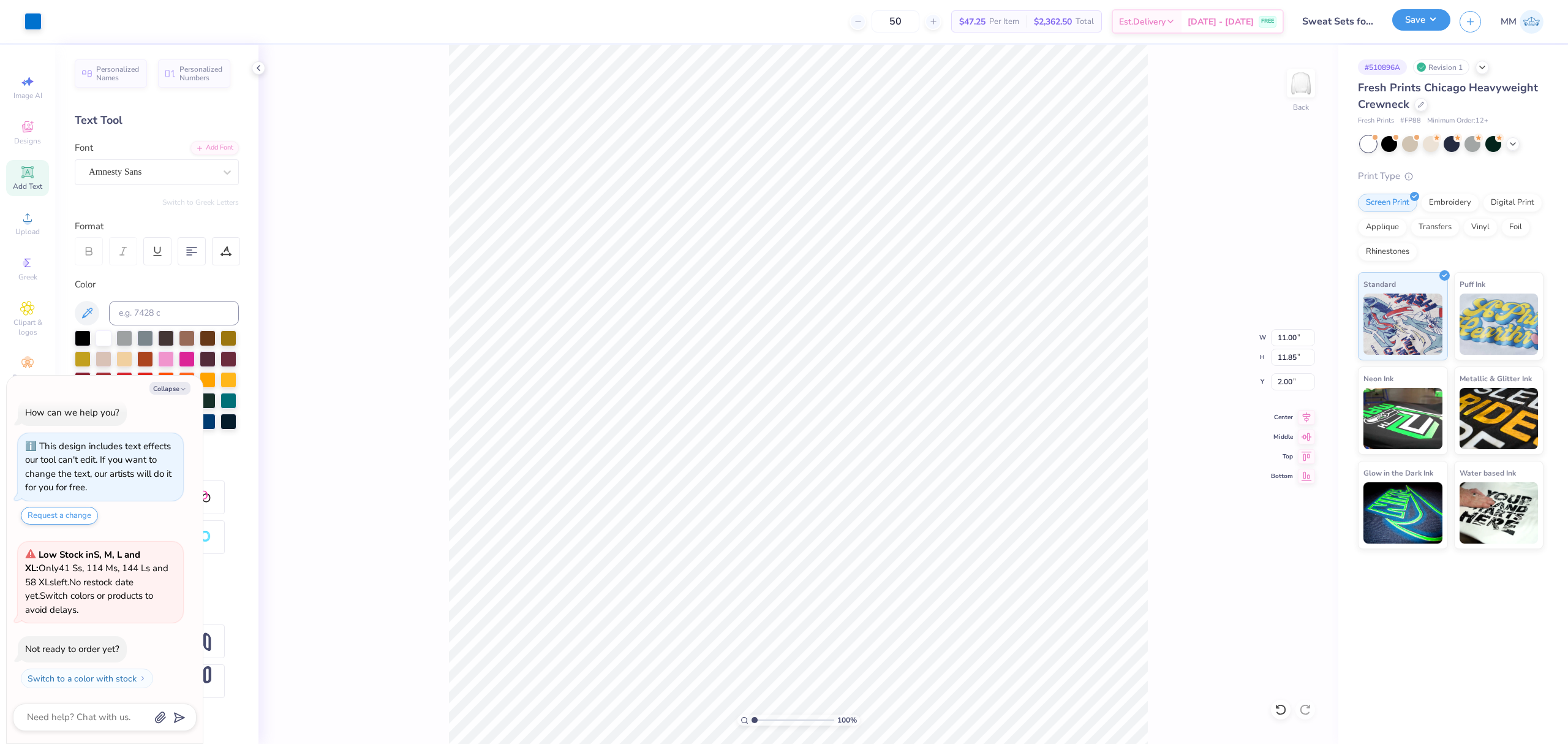
click at [1422, 23] on button "Save" at bounding box center [1421, 20] width 58 height 21
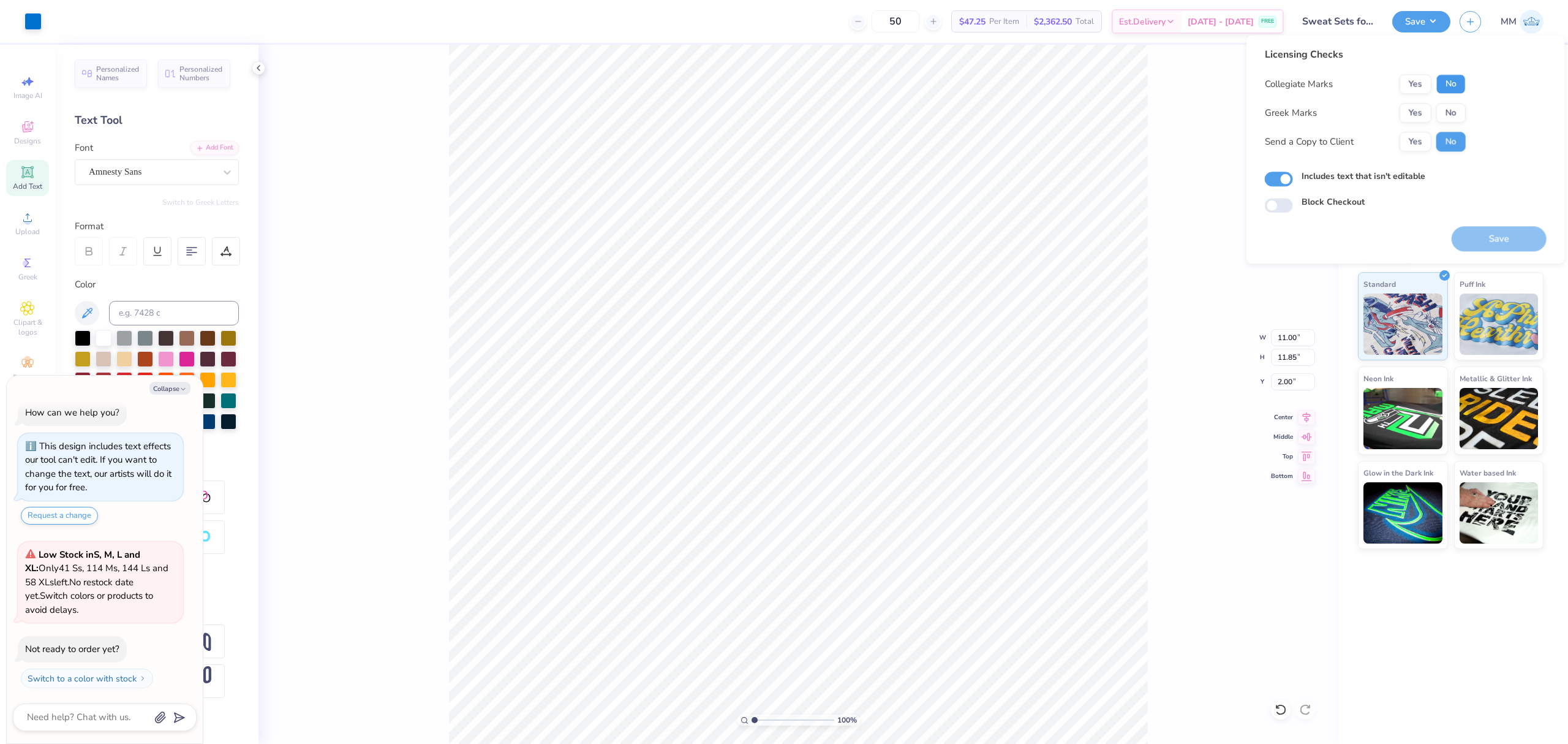
drag, startPoint x: 1449, startPoint y: 79, endPoint x: 1451, endPoint y: 94, distance: 15.1
click at [1449, 79] on button "No" at bounding box center [1451, 83] width 29 height 19
click at [1451, 94] on div "Collegiate Marks Yes No Greek Marks Yes No Send a Copy to Client Yes No" at bounding box center [1366, 113] width 201 height 77
click at [1446, 103] on button "No" at bounding box center [1451, 113] width 29 height 19
click at [1486, 233] on button "Save" at bounding box center [1499, 238] width 95 height 25
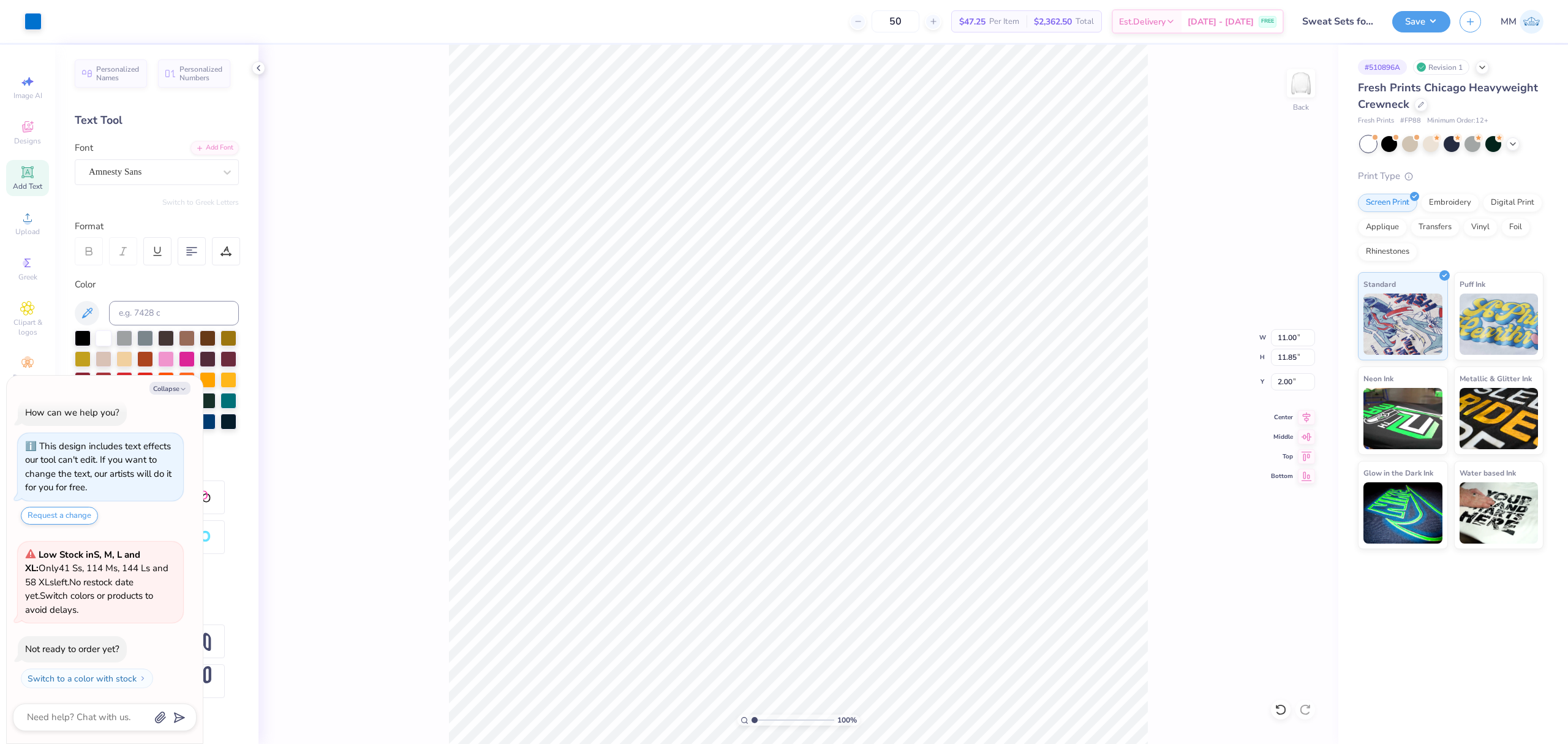
type textarea "x"
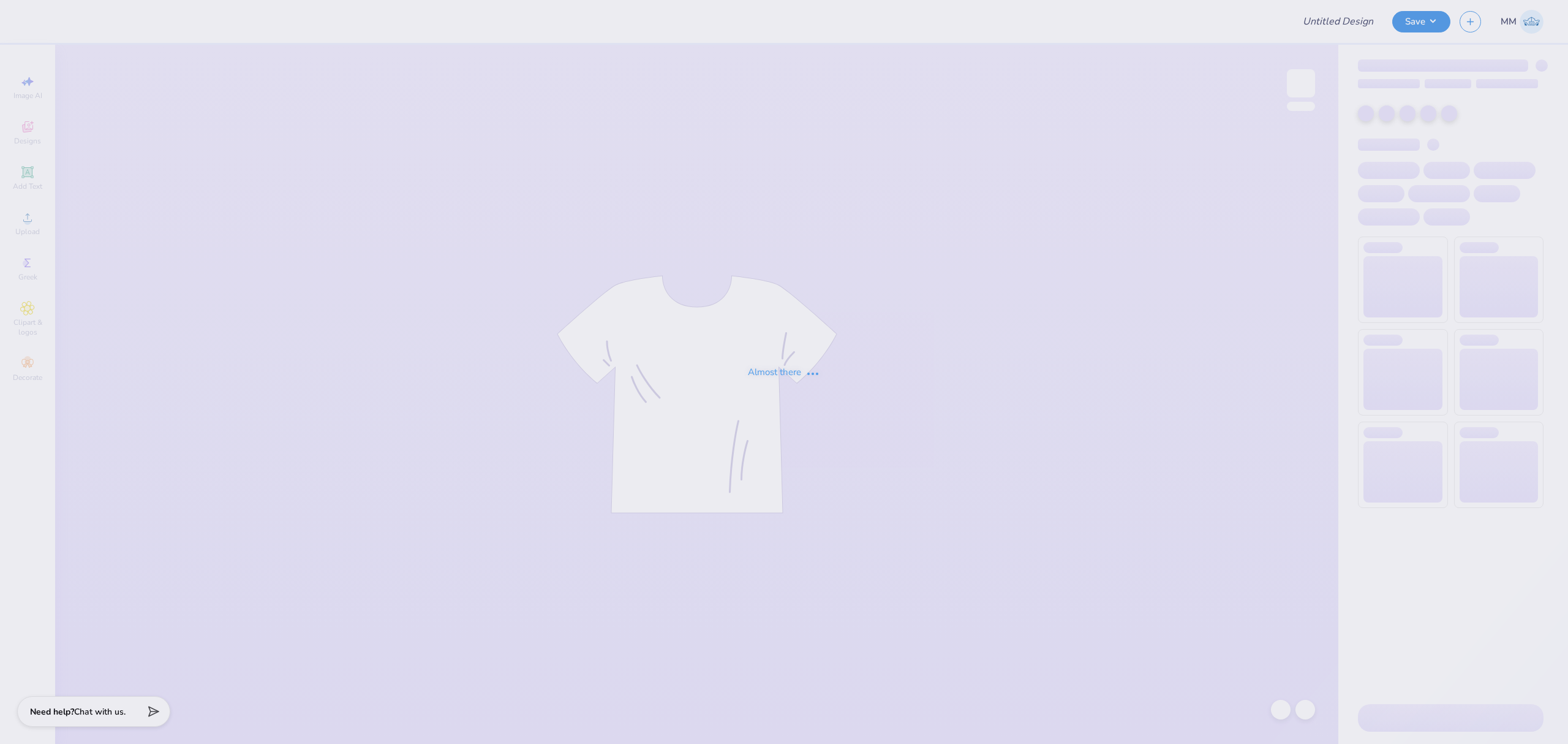
type input "Fall merch for Sigma Phi Epsilon"
